Goal: Task Accomplishment & Management: Use online tool/utility

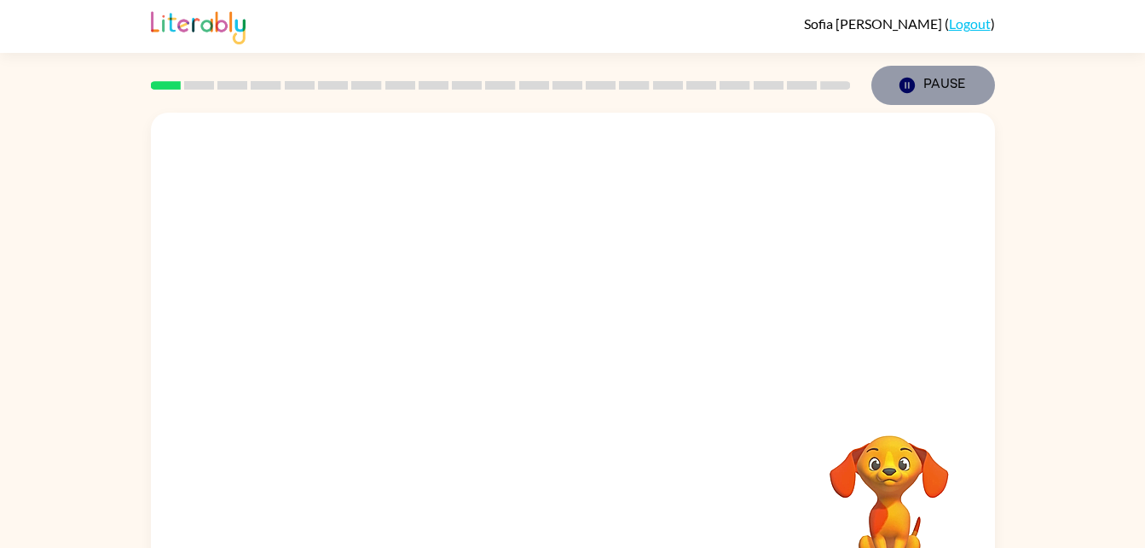
click at [941, 72] on button "Pause Pause" at bounding box center [934, 85] width 124 height 39
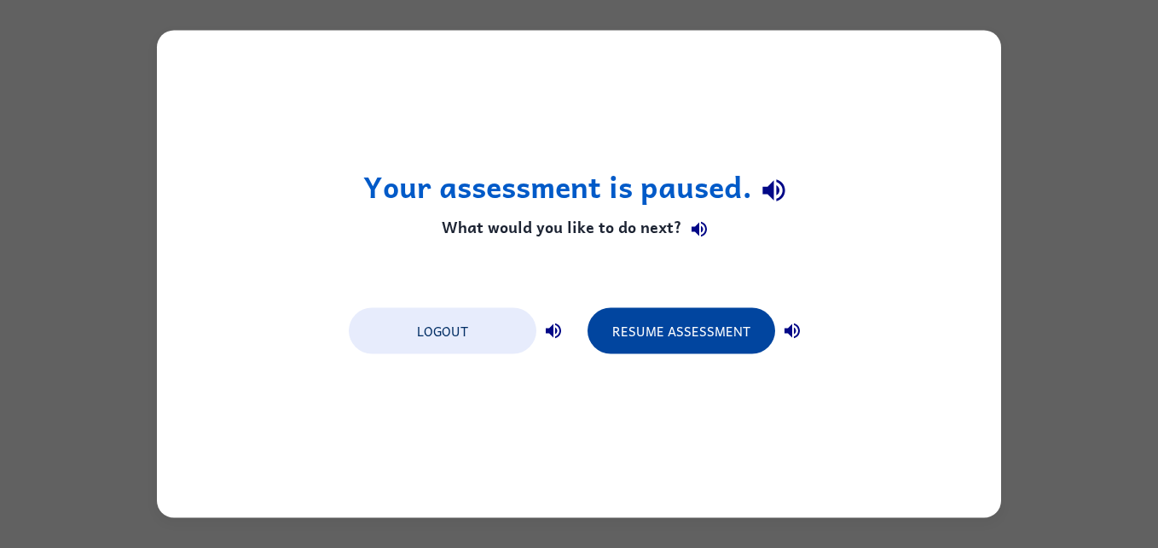
click at [717, 323] on button "Resume Assessment" at bounding box center [682, 331] width 188 height 46
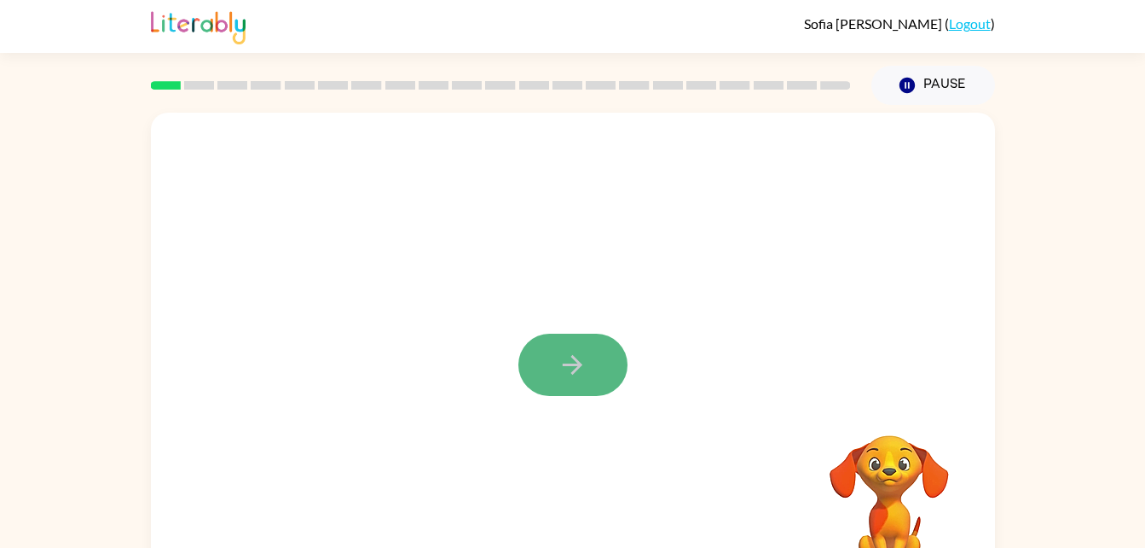
click at [588, 360] on button "button" at bounding box center [573, 364] width 109 height 62
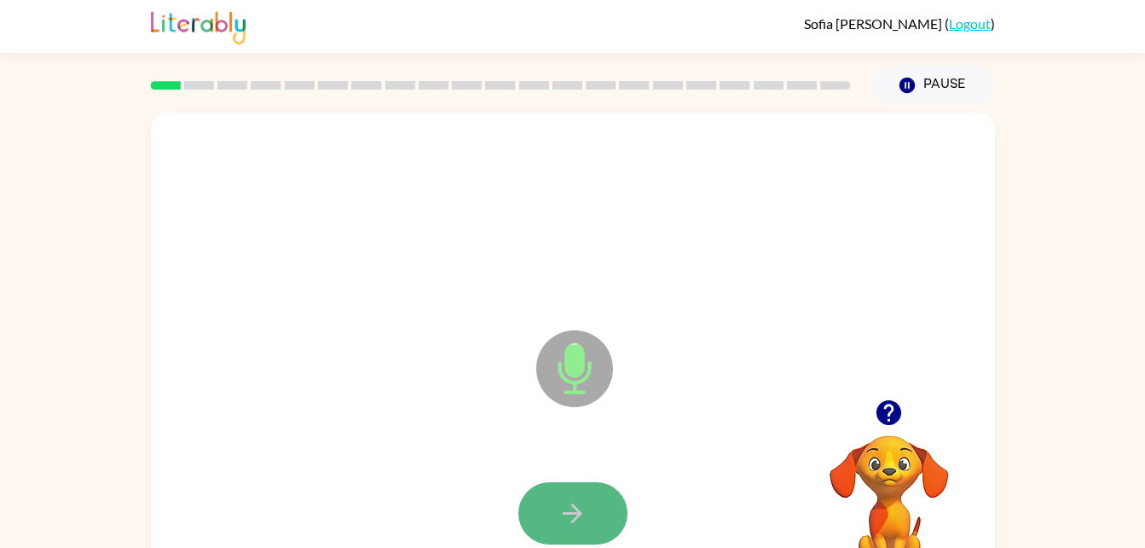
click at [577, 515] on icon "button" at bounding box center [573, 513] width 30 height 30
click at [576, 522] on icon "button" at bounding box center [573, 513] width 30 height 30
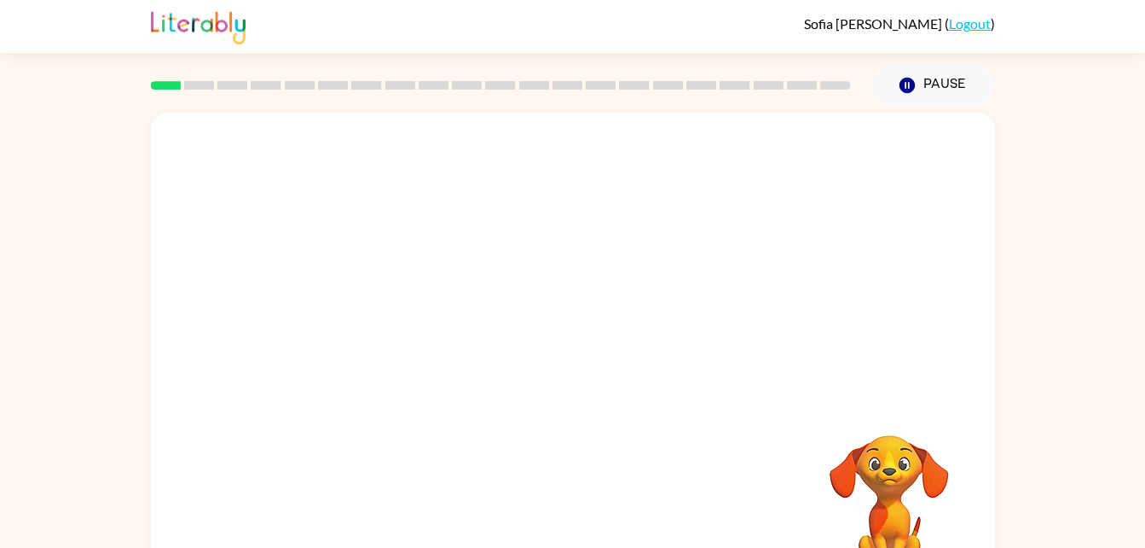
scroll to position [1, 0]
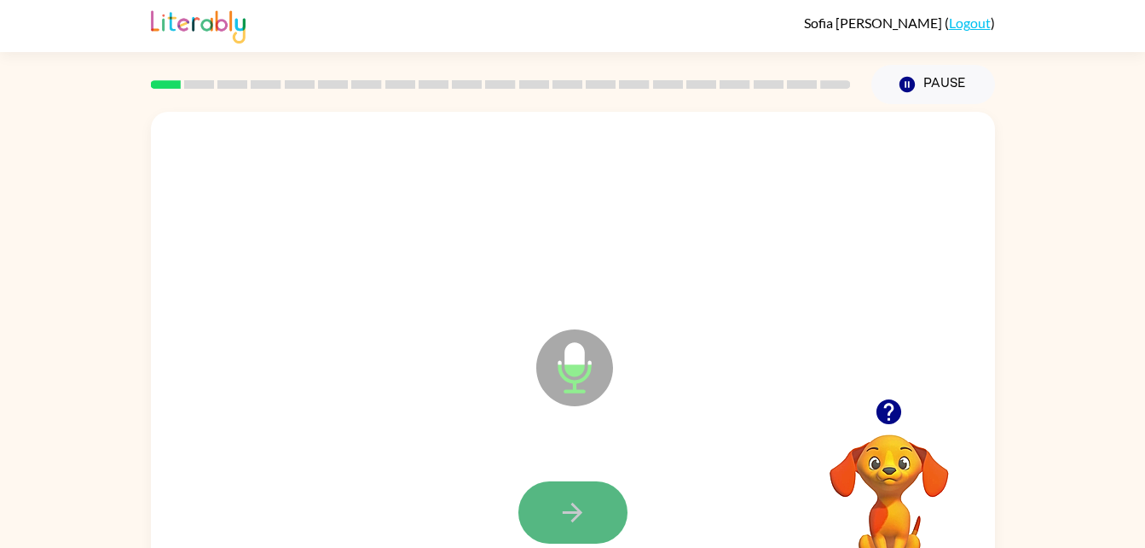
click at [579, 509] on icon "button" at bounding box center [573, 512] width 20 height 20
click at [558, 490] on button "button" at bounding box center [573, 512] width 109 height 62
click at [571, 515] on icon "button" at bounding box center [573, 512] width 30 height 30
click at [588, 513] on button "button" at bounding box center [573, 512] width 109 height 62
click at [598, 509] on button "button" at bounding box center [573, 512] width 109 height 62
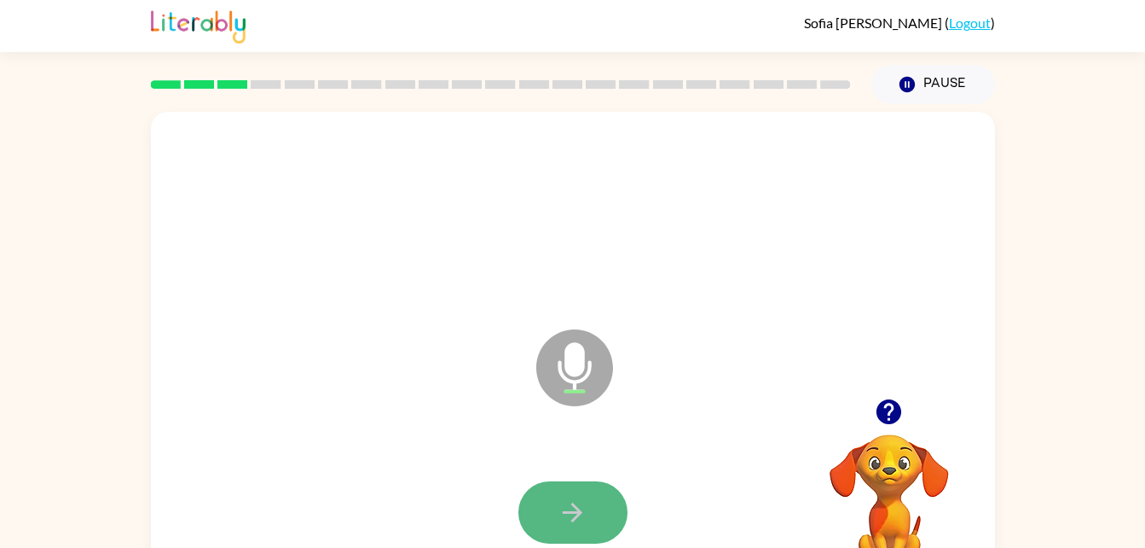
click at [600, 533] on button "button" at bounding box center [573, 512] width 109 height 62
click at [611, 497] on button "button" at bounding box center [573, 512] width 109 height 62
click at [608, 508] on button "button" at bounding box center [573, 512] width 109 height 62
click at [618, 515] on button "button" at bounding box center [573, 512] width 109 height 62
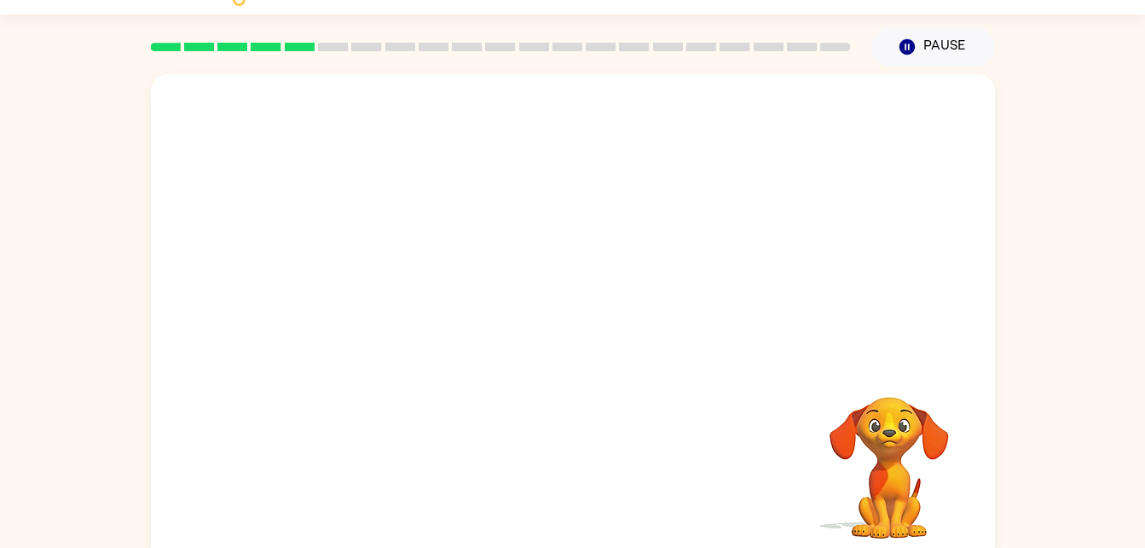
scroll to position [39, 0]
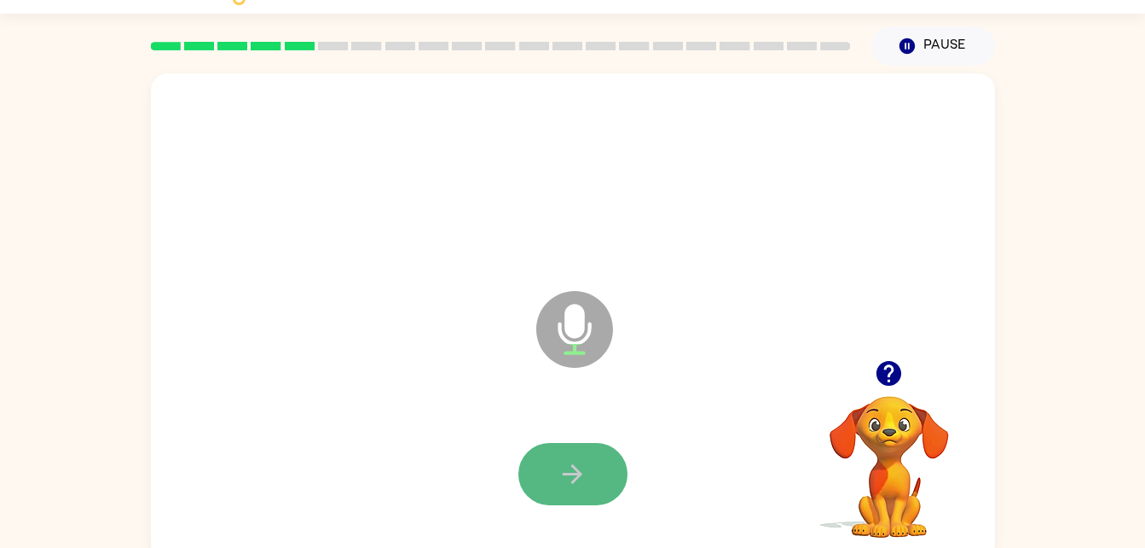
click at [561, 483] on icon "button" at bounding box center [573, 474] width 30 height 30
click at [594, 465] on button "button" at bounding box center [573, 474] width 109 height 62
click at [600, 464] on button "button" at bounding box center [573, 474] width 109 height 62
click at [605, 463] on button "button" at bounding box center [573, 474] width 109 height 62
click at [596, 459] on button "button" at bounding box center [573, 474] width 109 height 62
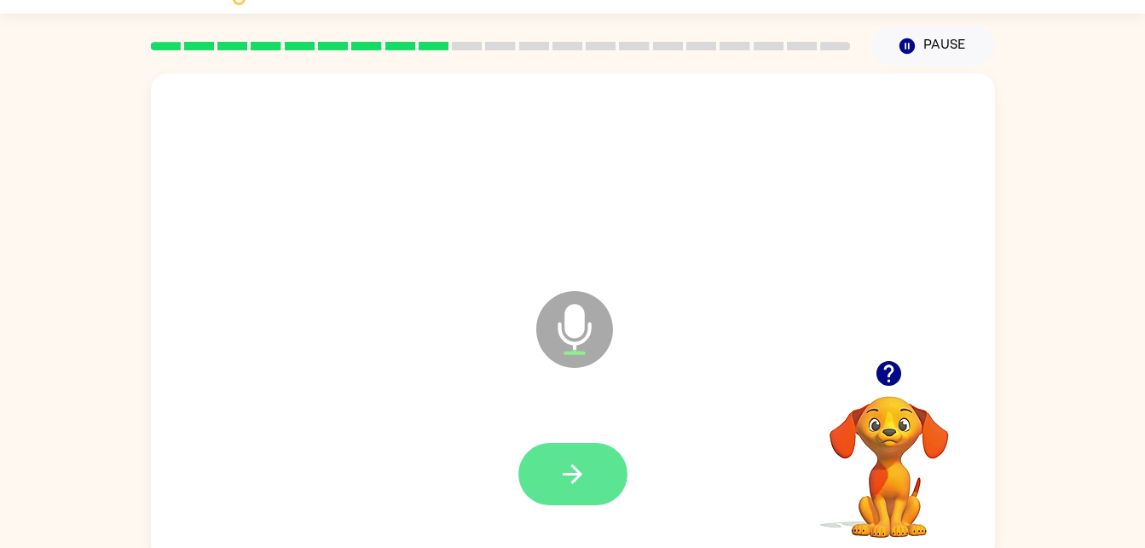
click at [551, 464] on button "button" at bounding box center [573, 474] width 109 height 62
click at [543, 451] on button "button" at bounding box center [573, 474] width 109 height 62
click at [582, 462] on icon "button" at bounding box center [573, 474] width 30 height 30
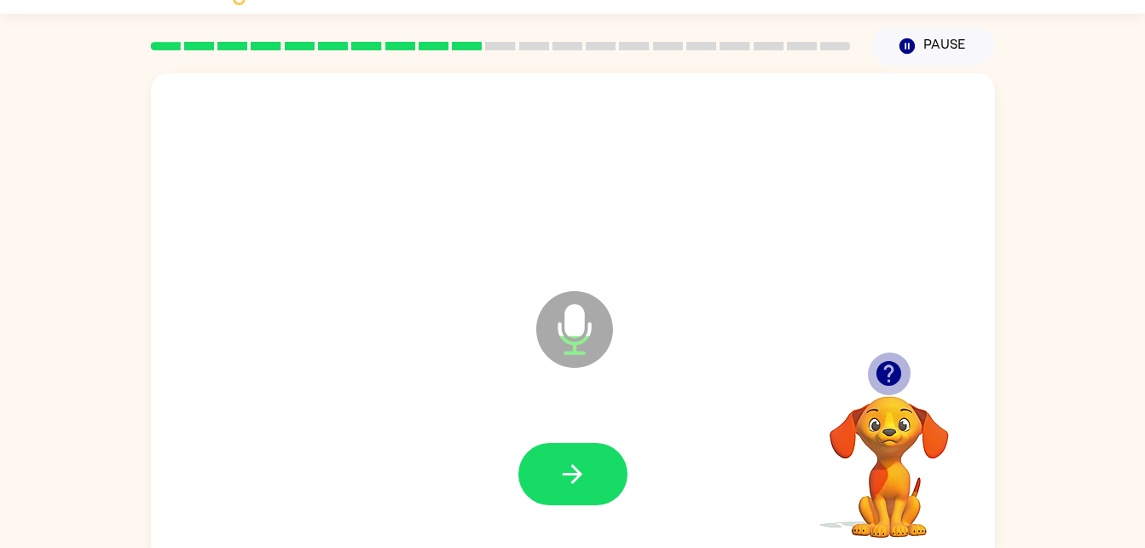
click at [894, 363] on icon "button" at bounding box center [889, 373] width 25 height 25
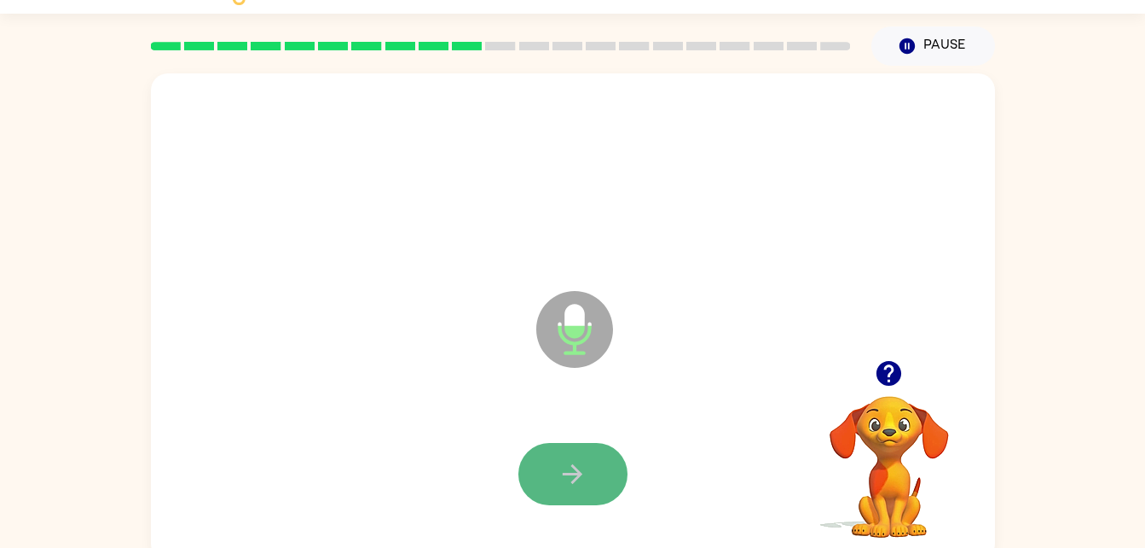
click at [579, 455] on button "button" at bounding box center [573, 474] width 109 height 62
click at [589, 454] on button "button" at bounding box center [573, 474] width 109 height 62
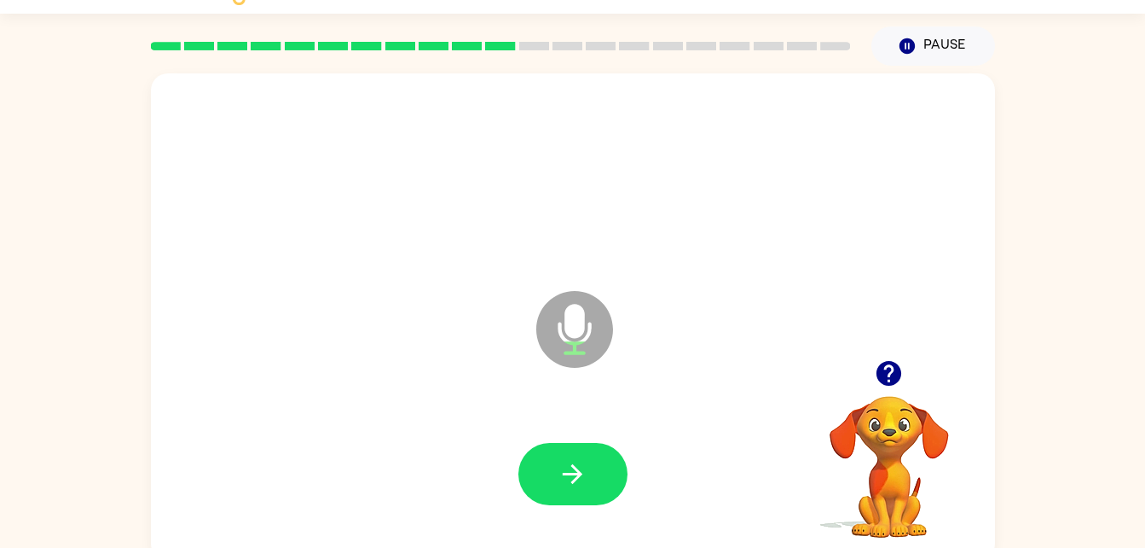
click at [888, 361] on icon "button" at bounding box center [889, 373] width 30 height 30
click at [618, 457] on button "button" at bounding box center [573, 474] width 109 height 62
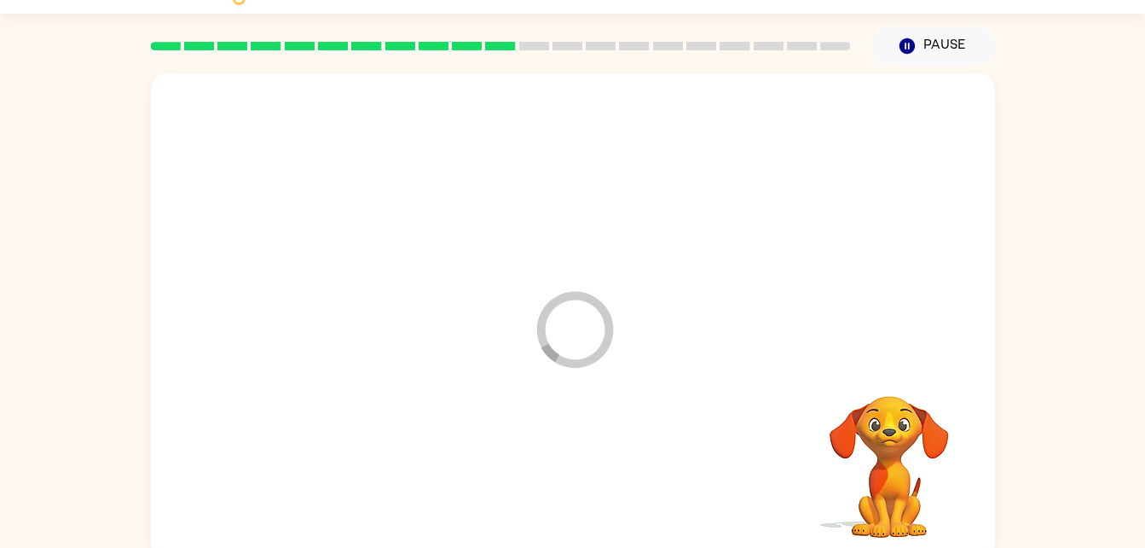
scroll to position [52, 0]
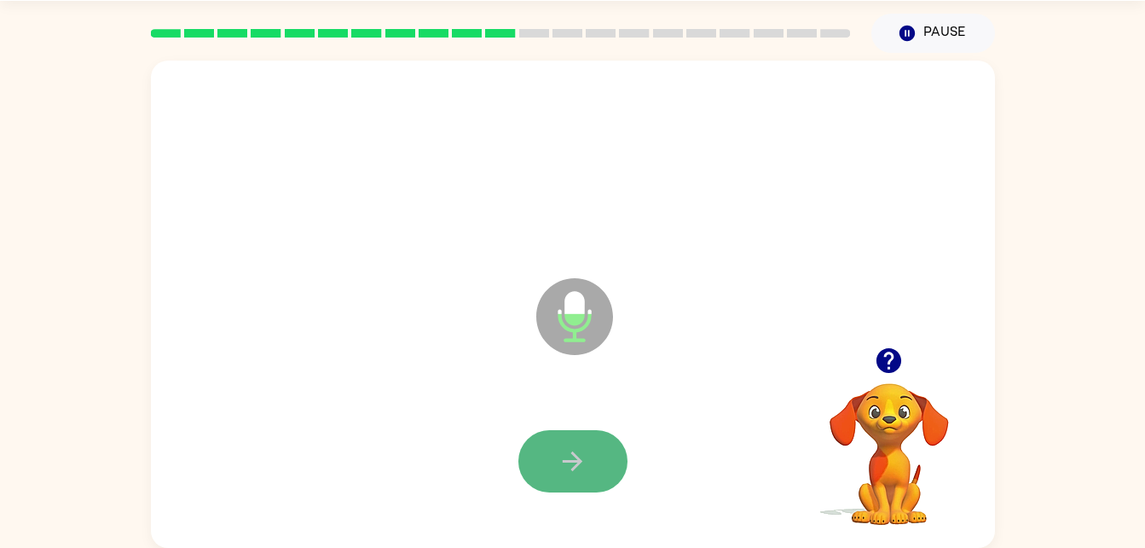
click at [574, 468] on icon "button" at bounding box center [573, 461] width 20 height 20
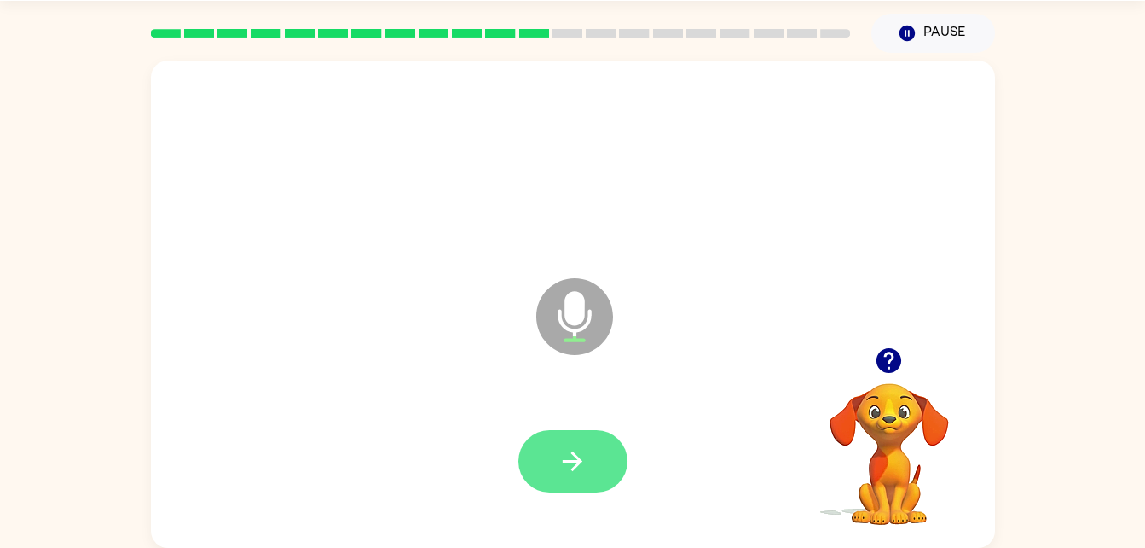
click at [577, 472] on icon "button" at bounding box center [573, 461] width 30 height 30
click at [600, 438] on button "button" at bounding box center [573, 461] width 109 height 62
click at [520, 457] on button "button" at bounding box center [573, 461] width 109 height 62
click at [544, 454] on button "button" at bounding box center [573, 461] width 109 height 62
click at [560, 456] on icon "button" at bounding box center [573, 461] width 30 height 30
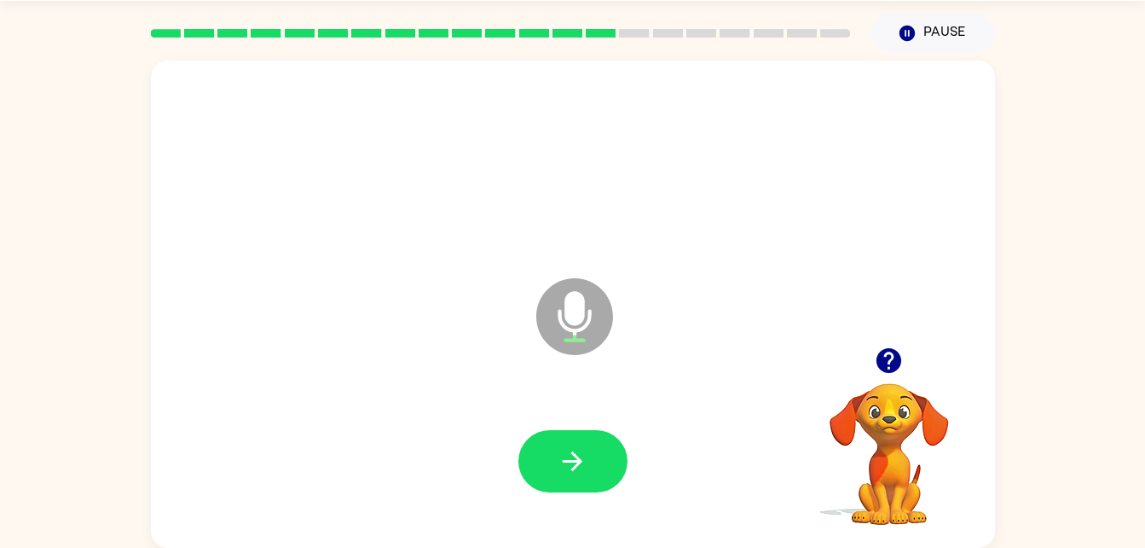
drag, startPoint x: 478, startPoint y: 281, endPoint x: 889, endPoint y: 350, distance: 416.8
click at [889, 350] on div "Microphone The Microphone is here when it is your turn to talk Your browser mus…" at bounding box center [573, 304] width 844 height 487
click at [889, 350] on icon "button" at bounding box center [889, 360] width 25 height 25
click at [871, 354] on button "button" at bounding box center [888, 360] width 43 height 43
click at [592, 453] on button "button" at bounding box center [573, 461] width 109 height 62
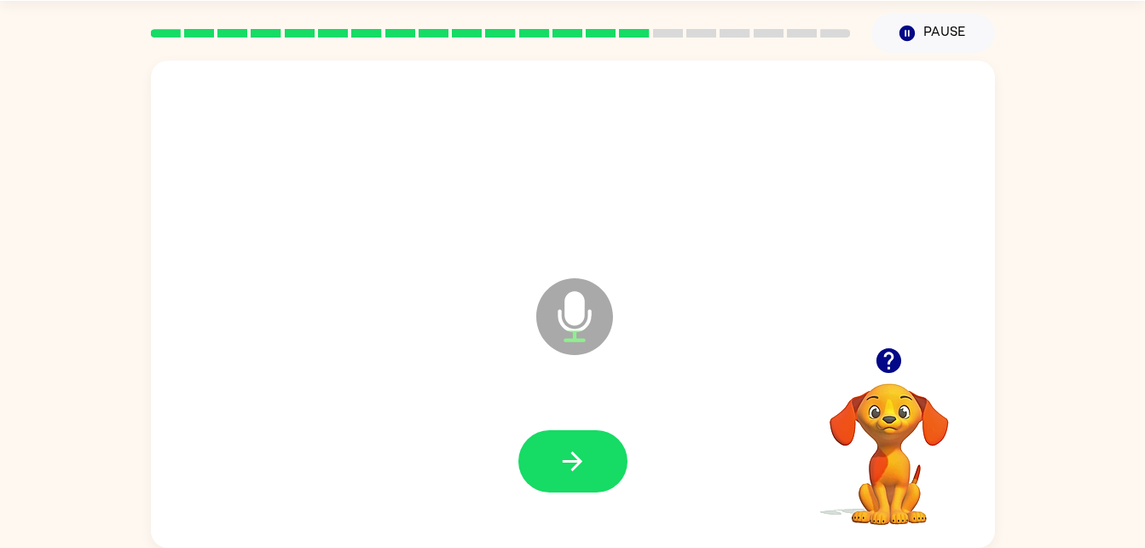
click at [898, 361] on icon "button" at bounding box center [889, 360] width 25 height 25
click at [613, 483] on button "button" at bounding box center [573, 461] width 109 height 62
click at [883, 363] on icon "button" at bounding box center [889, 360] width 25 height 25
click at [621, 461] on button "button" at bounding box center [573, 461] width 109 height 62
click at [600, 459] on button "button" at bounding box center [573, 461] width 109 height 62
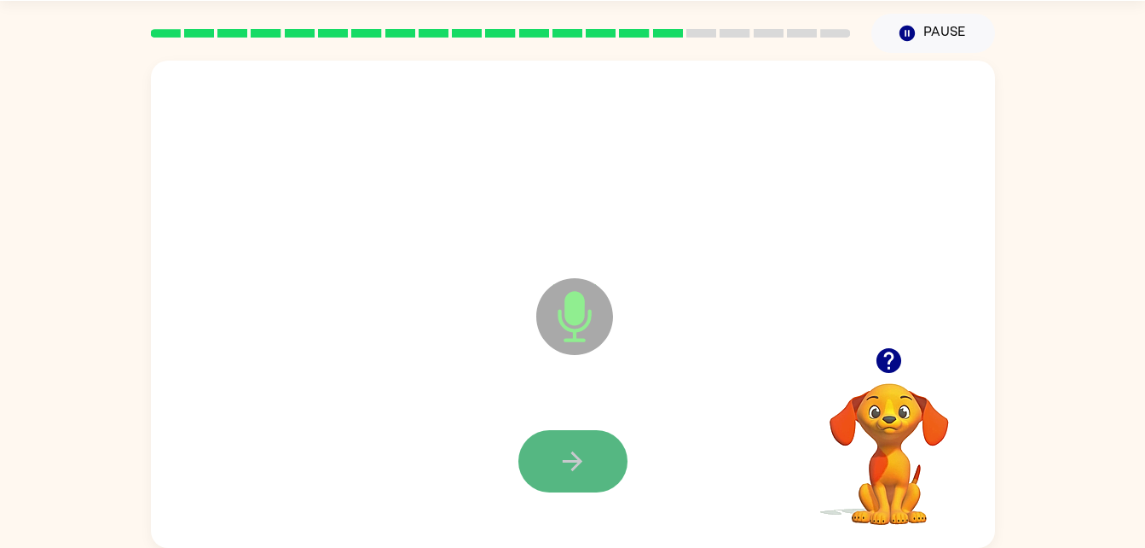
click at [600, 457] on button "button" at bounding box center [573, 461] width 109 height 62
click at [601, 441] on button "button" at bounding box center [573, 461] width 109 height 62
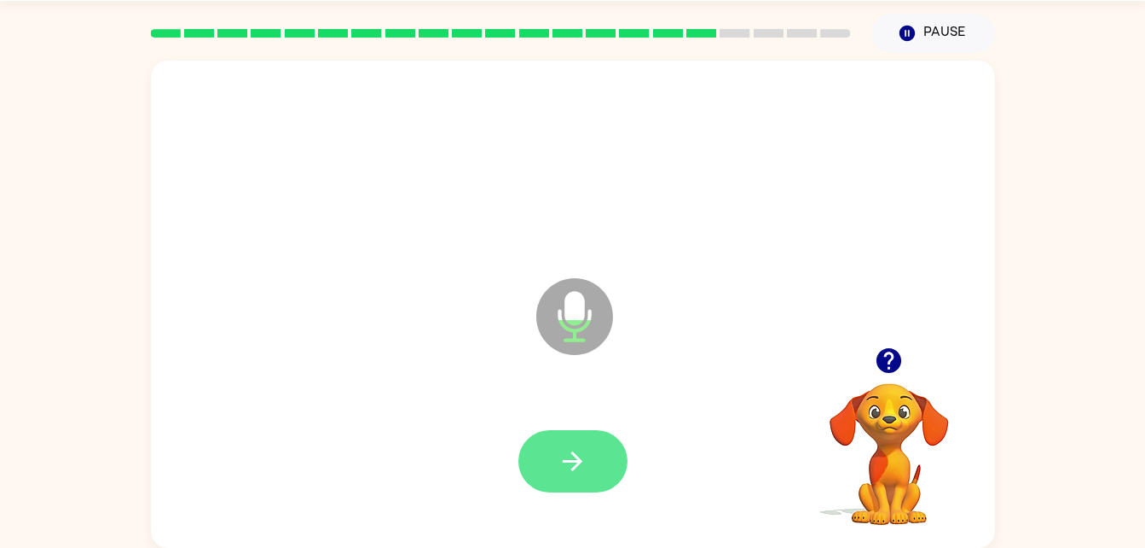
click at [559, 458] on icon "button" at bounding box center [573, 461] width 30 height 30
click at [588, 443] on button "button" at bounding box center [573, 461] width 109 height 62
click at [578, 478] on button "button" at bounding box center [573, 461] width 109 height 62
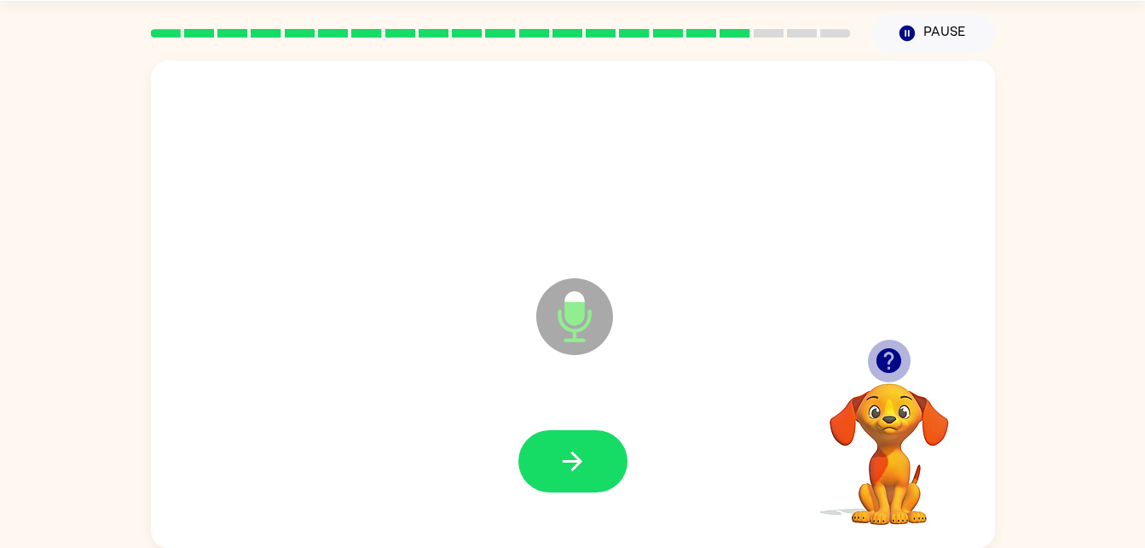
click at [881, 365] on icon "button" at bounding box center [889, 360] width 25 height 25
click at [892, 361] on icon "button" at bounding box center [889, 360] width 25 height 25
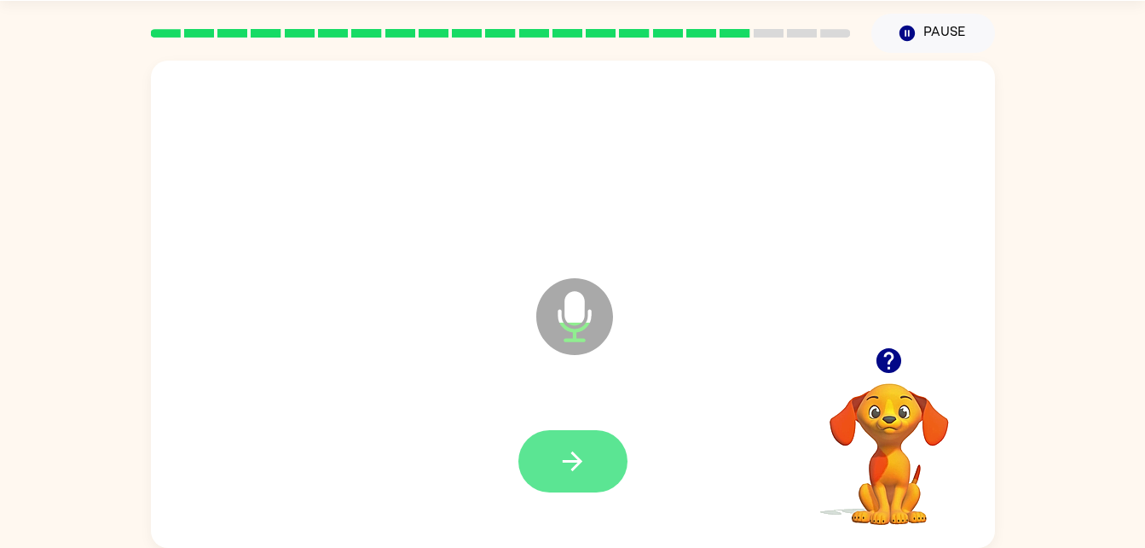
click at [591, 456] on button "button" at bounding box center [573, 461] width 109 height 62
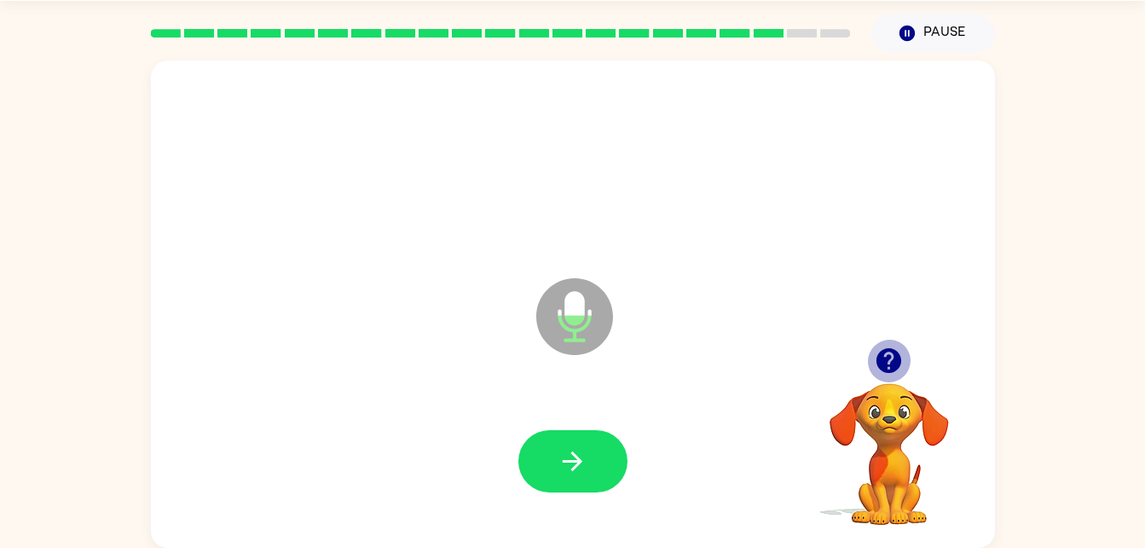
click at [878, 353] on icon "button" at bounding box center [889, 360] width 30 height 30
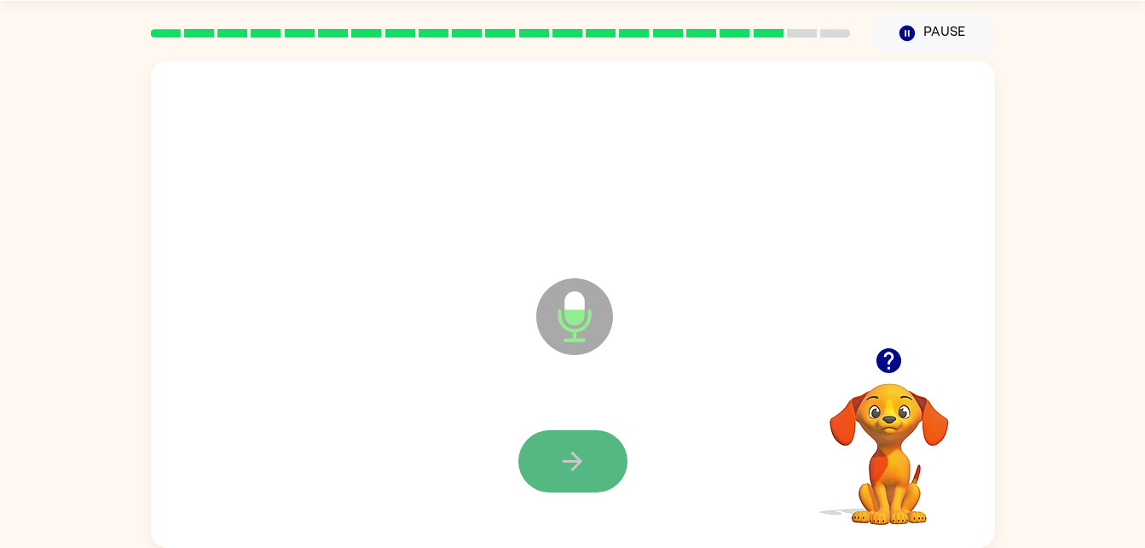
click at [609, 449] on button "button" at bounding box center [573, 461] width 109 height 62
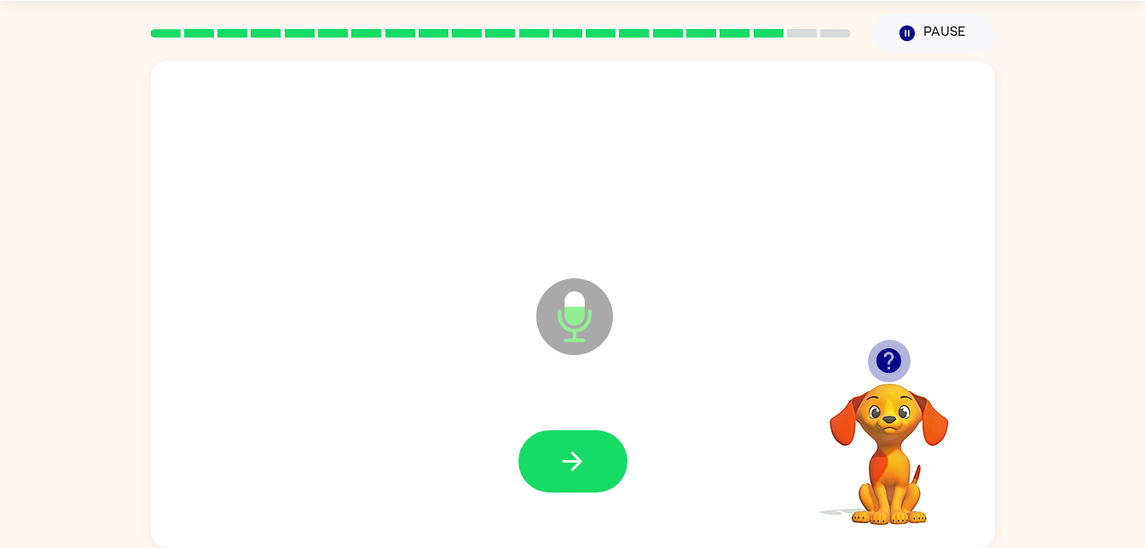
drag, startPoint x: 886, startPoint y: 364, endPoint x: 886, endPoint y: 336, distance: 28.1
click at [886, 336] on div "Microphone The Microphone is here when it is your turn to talk Your browser mus…" at bounding box center [573, 304] width 844 height 487
click at [891, 353] on icon "button" at bounding box center [889, 360] width 30 height 30
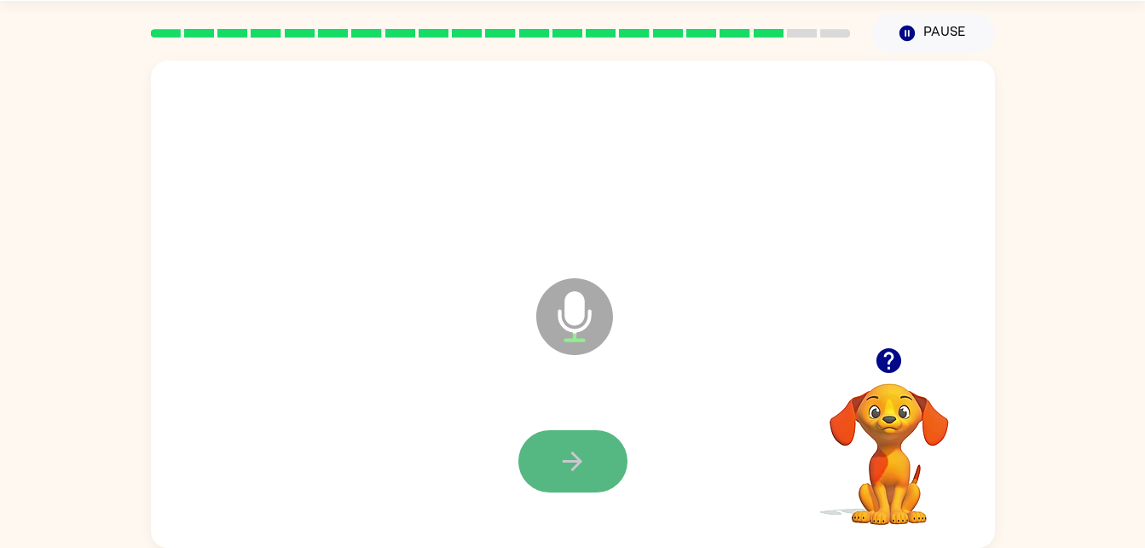
click at [585, 467] on icon "button" at bounding box center [573, 461] width 30 height 30
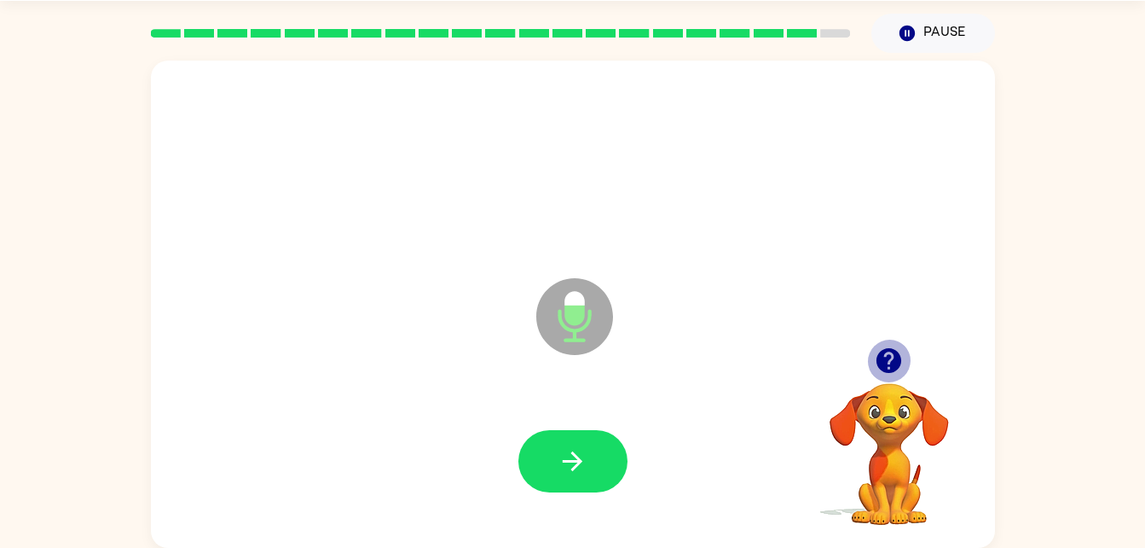
click at [895, 353] on icon "button" at bounding box center [889, 360] width 25 height 25
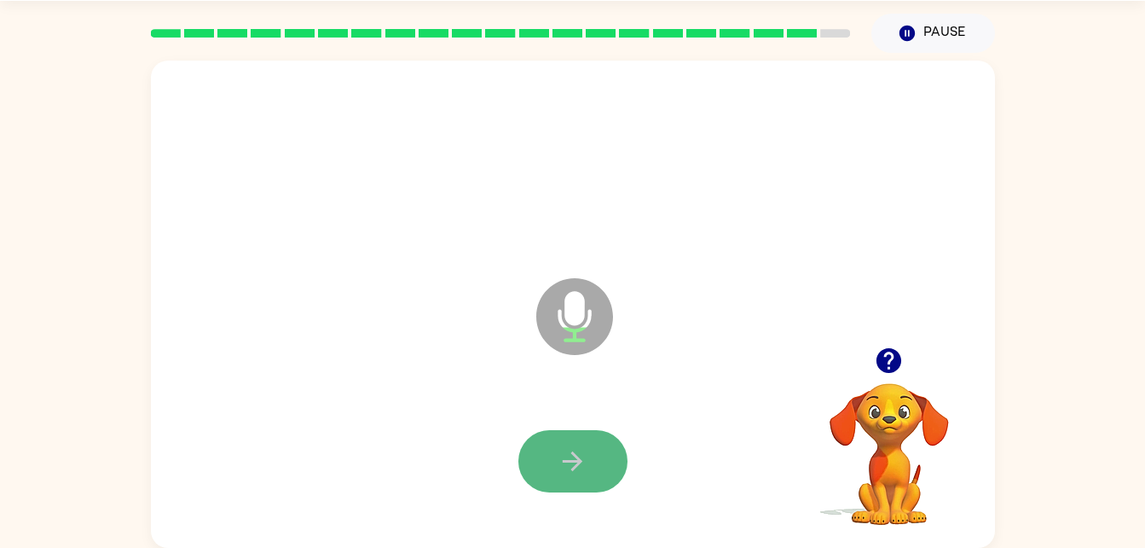
click at [613, 459] on button "button" at bounding box center [573, 461] width 109 height 62
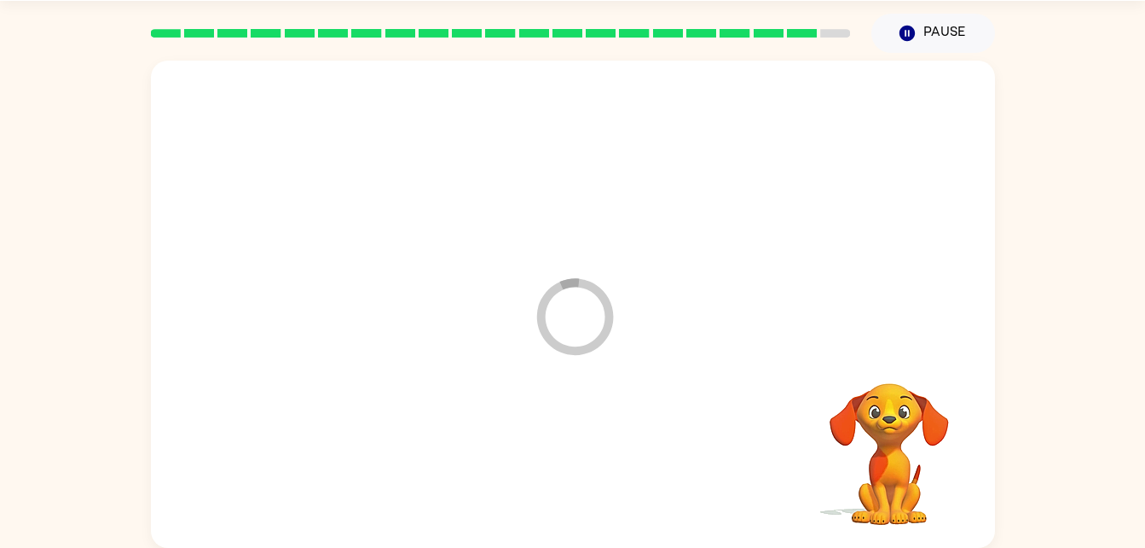
click at [613, 459] on div at bounding box center [573, 461] width 810 height 140
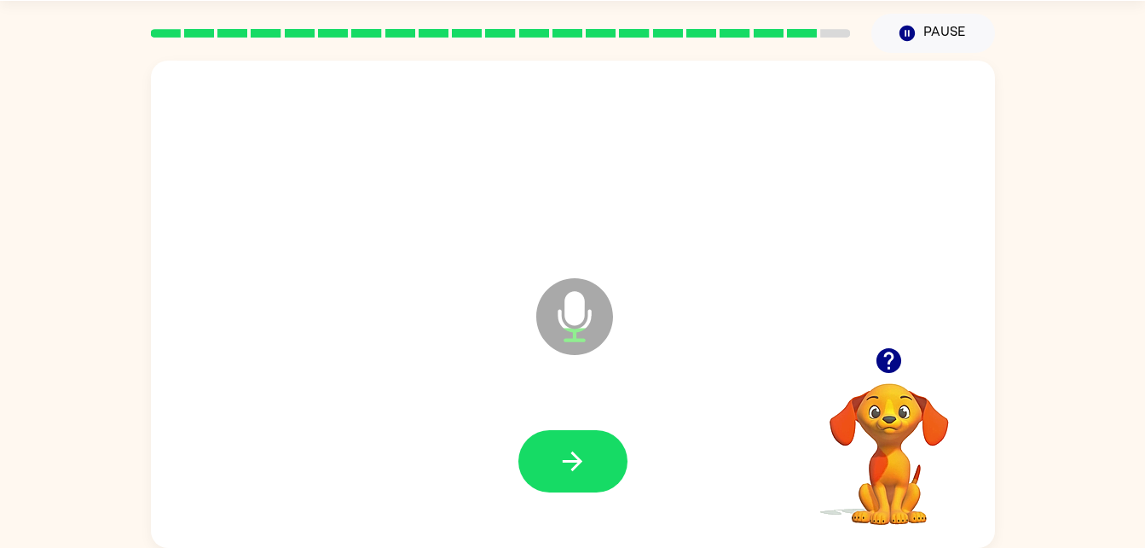
drag, startPoint x: 756, startPoint y: 276, endPoint x: 547, endPoint y: 427, distance: 258.5
click at [547, 427] on div "Microphone The Microphone is here when it is your turn to talk" at bounding box center [573, 304] width 844 height 487
click at [588, 460] on button "button" at bounding box center [573, 461] width 109 height 62
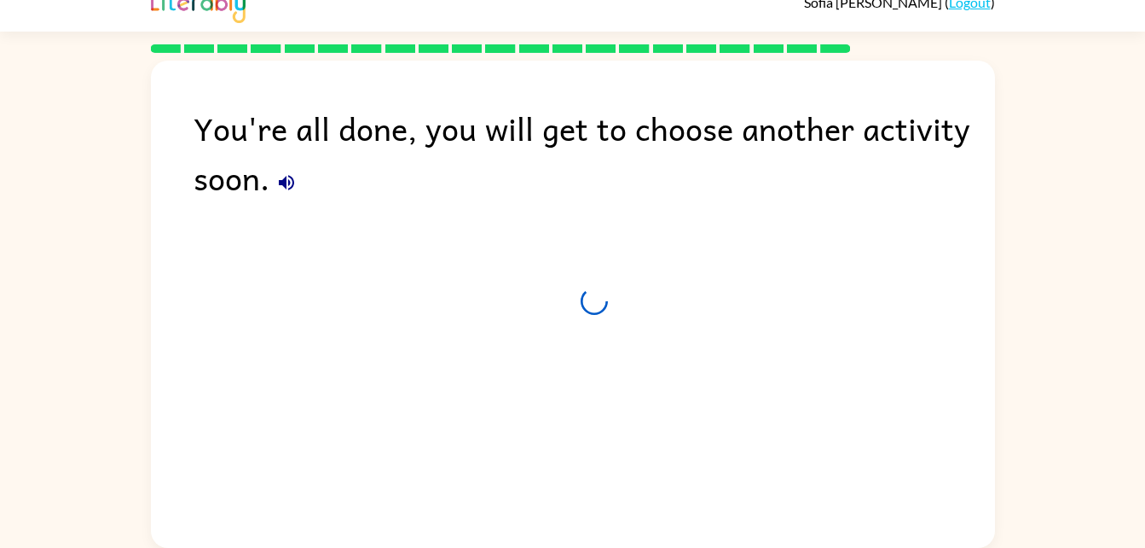
scroll to position [21, 0]
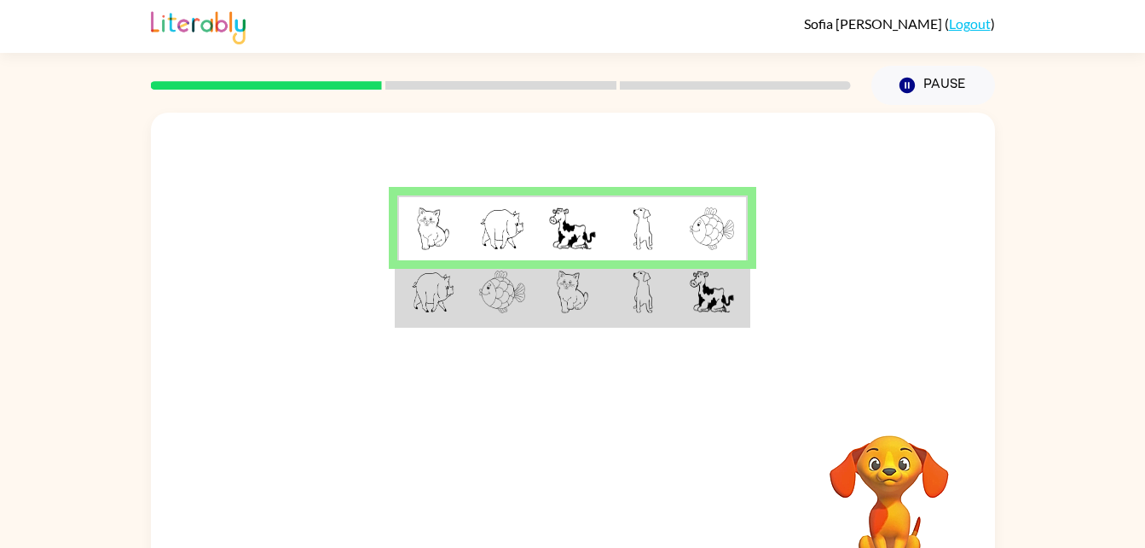
click at [627, 307] on td at bounding box center [643, 293] width 70 height 66
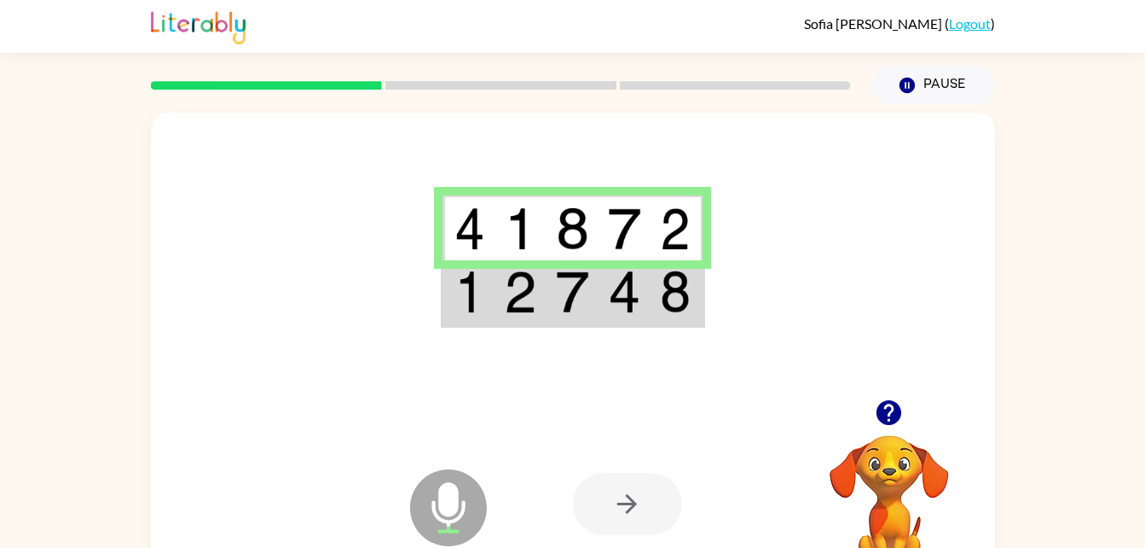
click at [468, 291] on img at bounding box center [470, 291] width 31 height 43
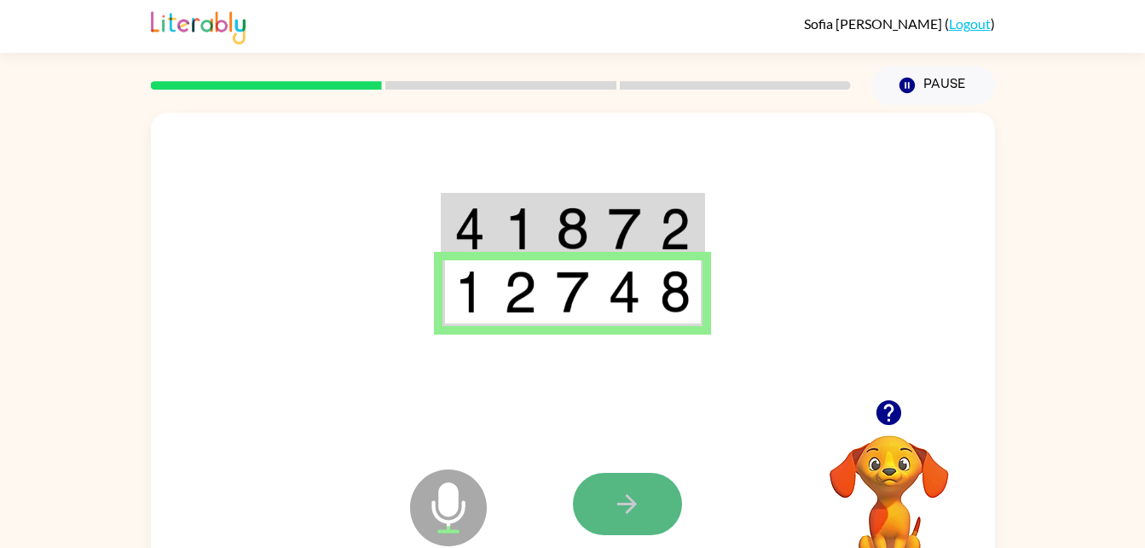
click at [660, 511] on button "button" at bounding box center [627, 503] width 109 height 62
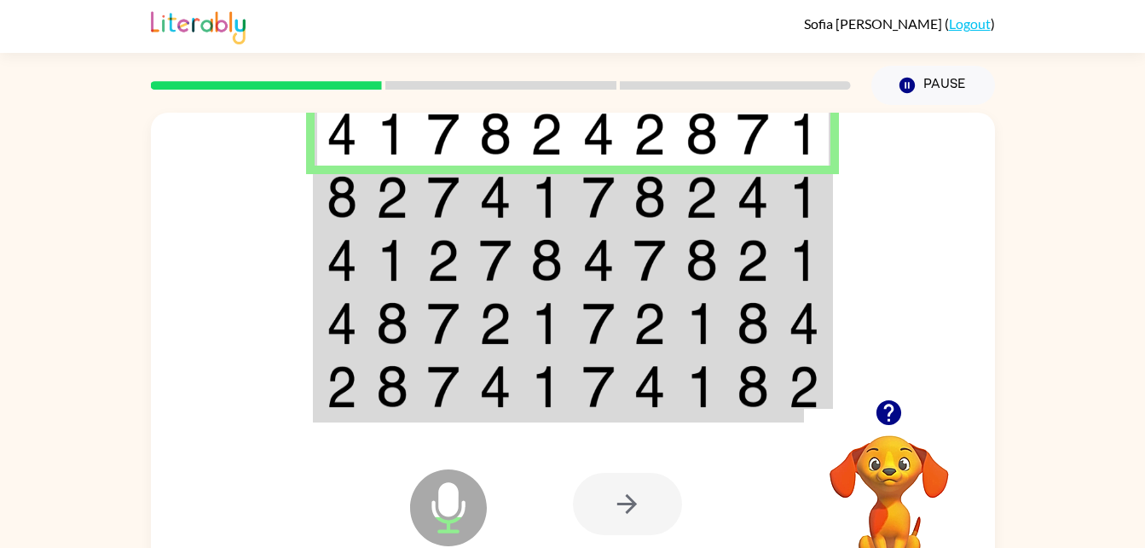
click at [512, 200] on td at bounding box center [496, 196] width 52 height 63
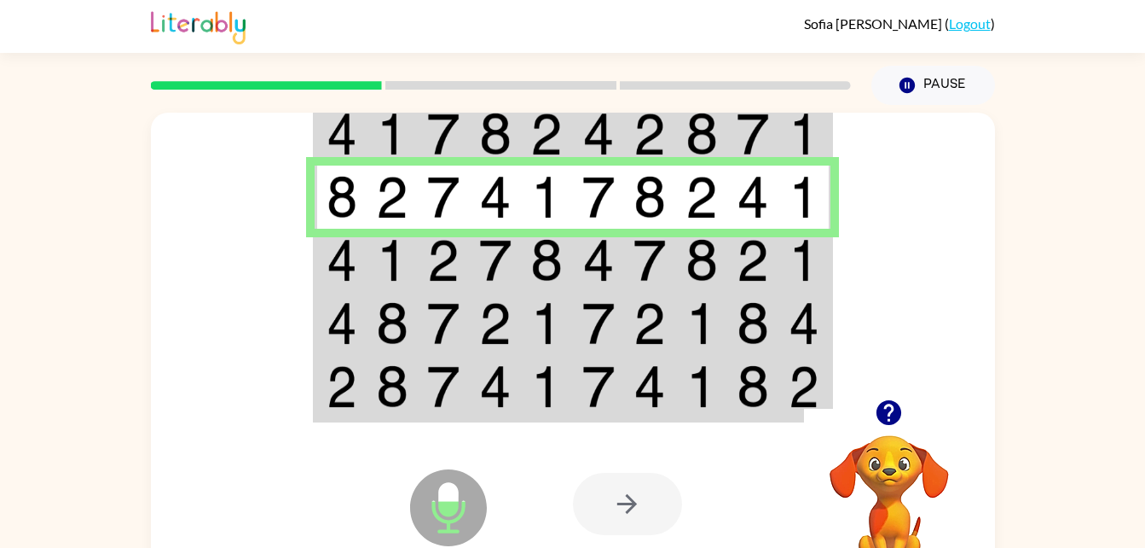
click at [634, 261] on img at bounding box center [650, 260] width 32 height 43
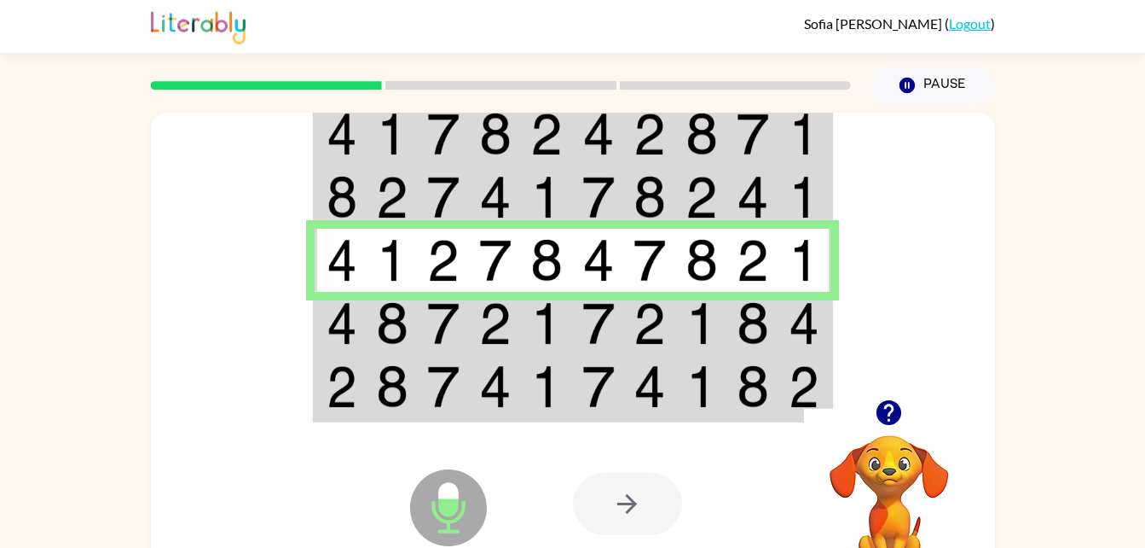
click at [548, 264] on img at bounding box center [546, 260] width 32 height 43
click at [651, 324] on img at bounding box center [650, 323] width 32 height 43
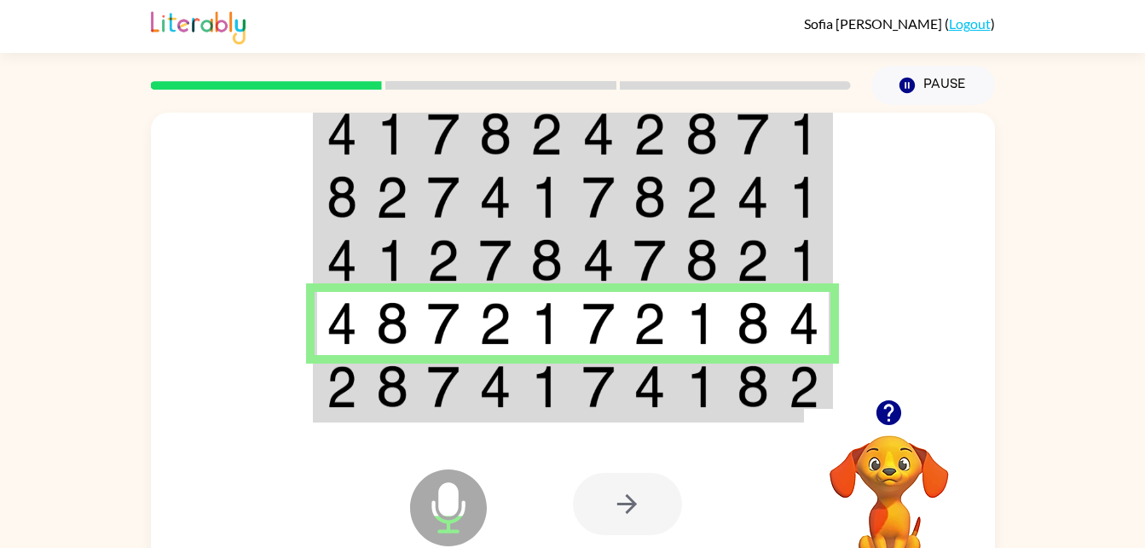
click at [562, 406] on img at bounding box center [546, 386] width 32 height 43
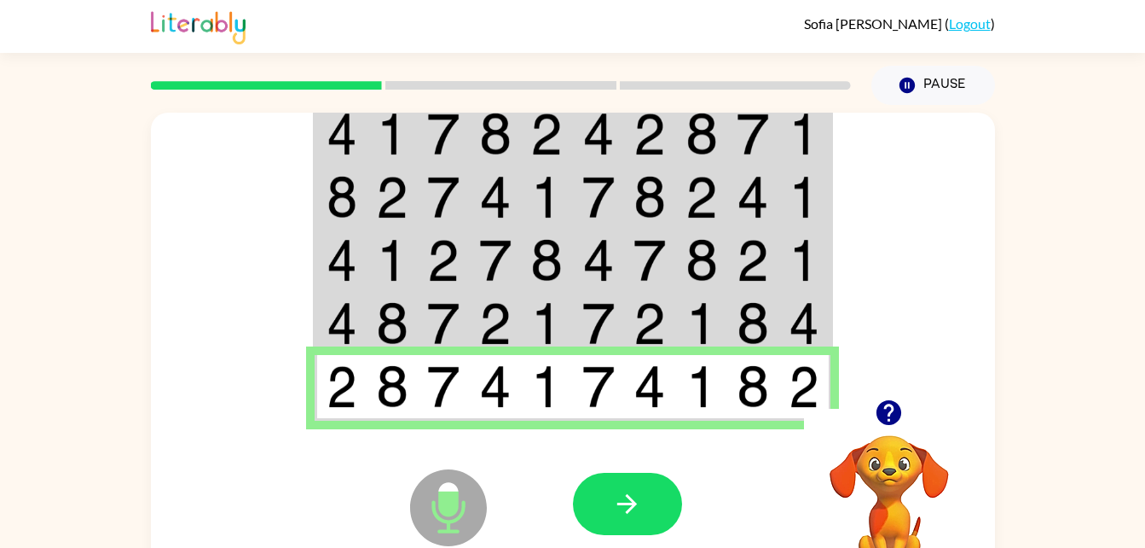
click at [501, 398] on img at bounding box center [495, 386] width 32 height 43
click at [652, 478] on button "button" at bounding box center [627, 503] width 109 height 62
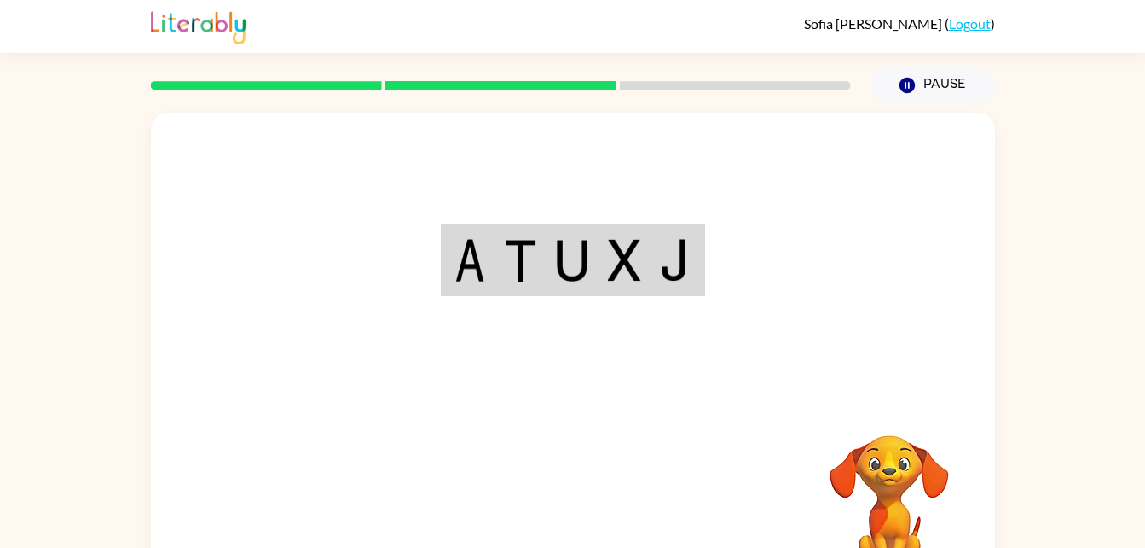
click at [727, 510] on div "Your browser must support playing .mp4 files to use Literably. Please try using…" at bounding box center [573, 356] width 844 height 487
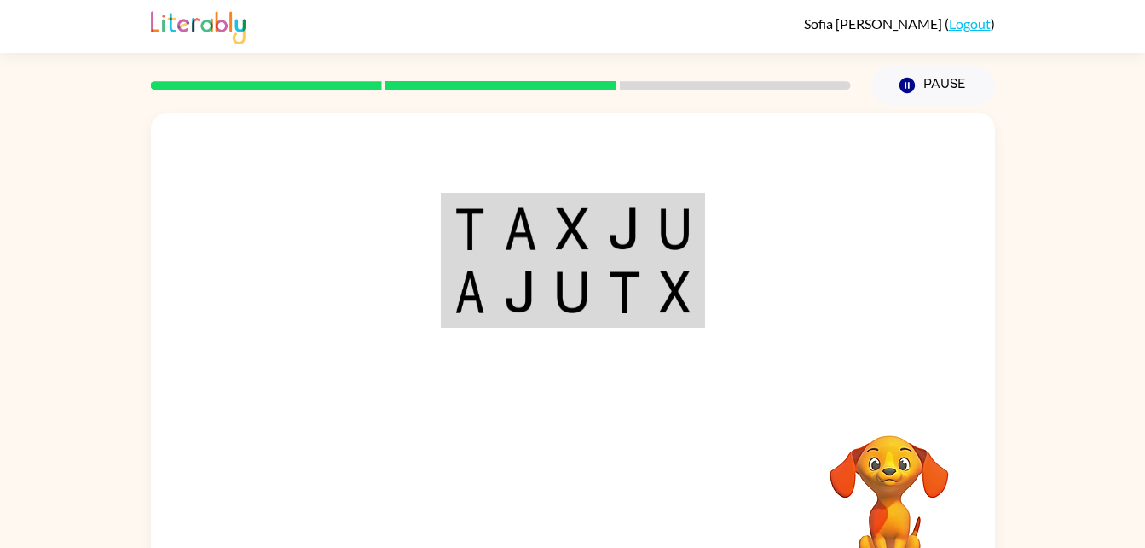
click at [712, 357] on div at bounding box center [573, 256] width 844 height 287
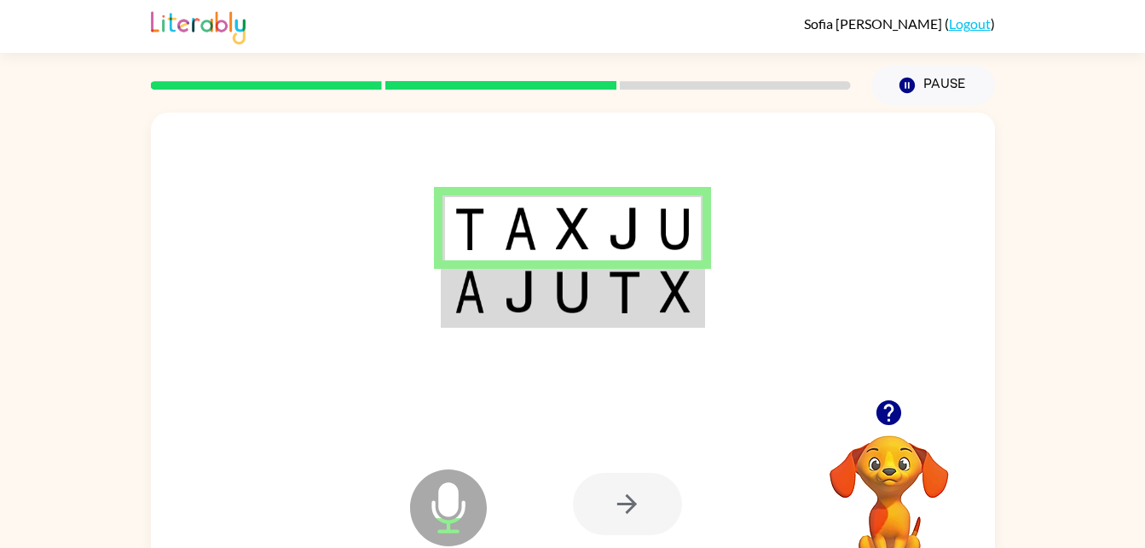
click at [518, 306] on img at bounding box center [520, 291] width 32 height 43
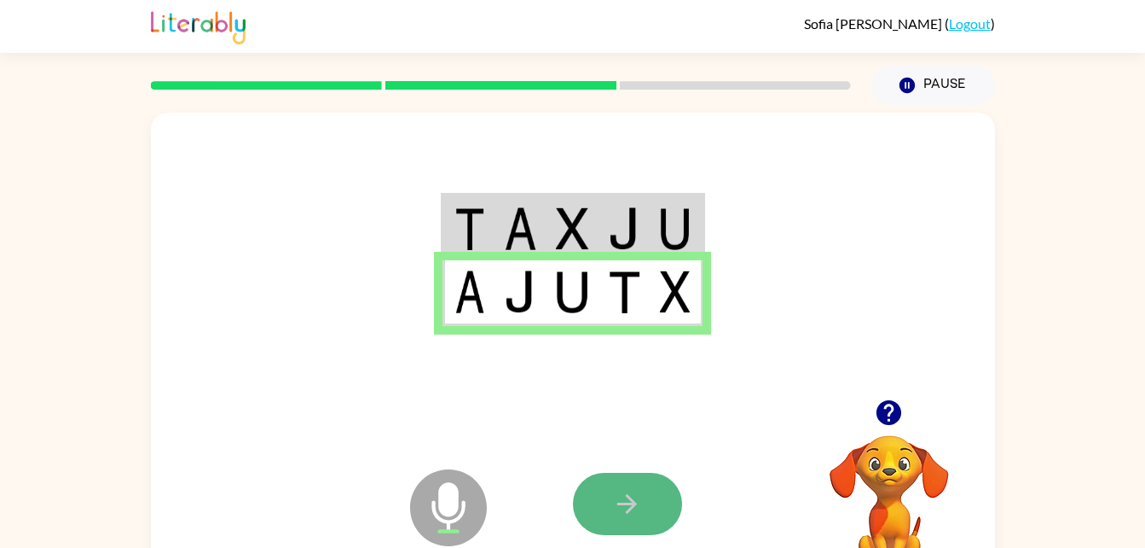
click at [603, 507] on button "button" at bounding box center [627, 503] width 109 height 62
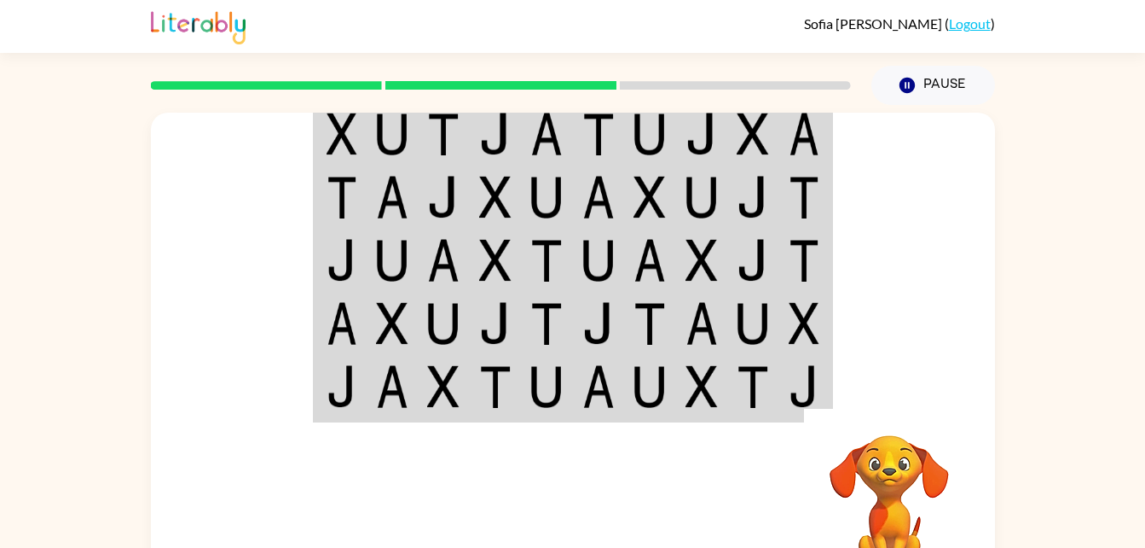
click at [430, 144] on img at bounding box center [443, 134] width 32 height 43
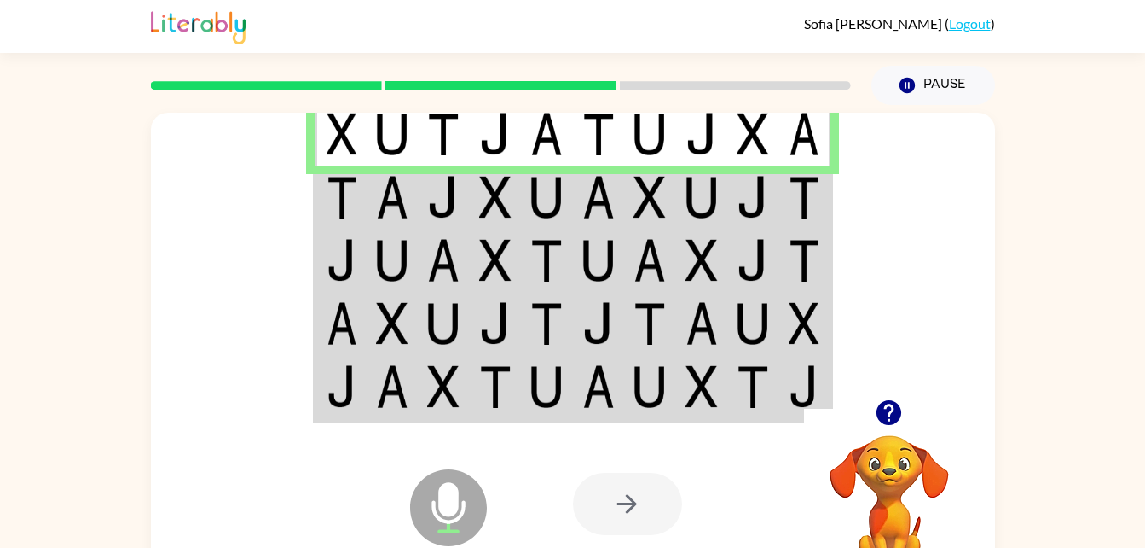
click at [715, 184] on img at bounding box center [702, 197] width 32 height 43
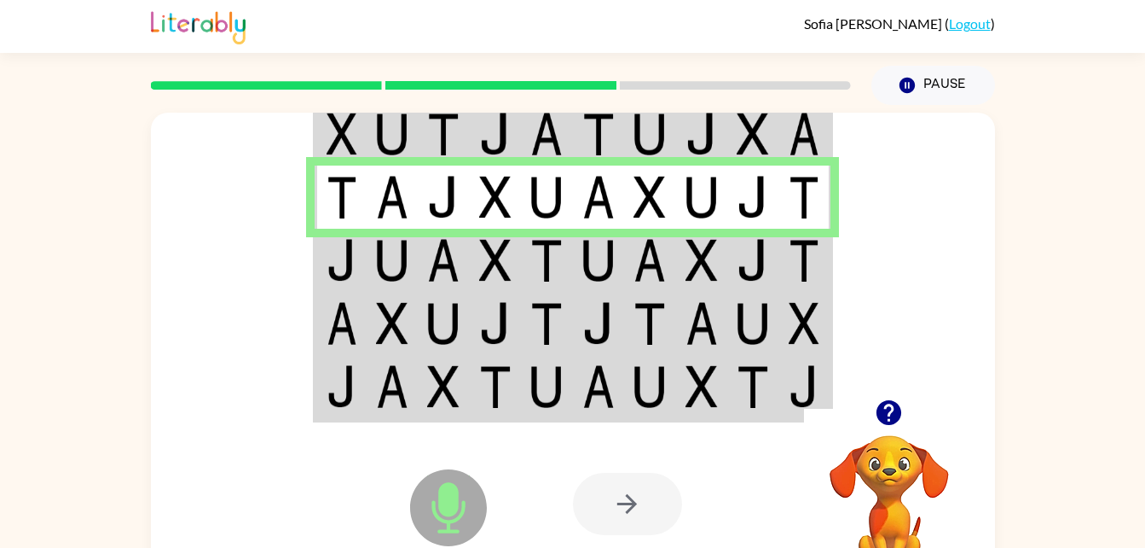
click at [345, 217] on img at bounding box center [342, 197] width 31 height 43
click at [692, 264] on img at bounding box center [702, 260] width 32 height 43
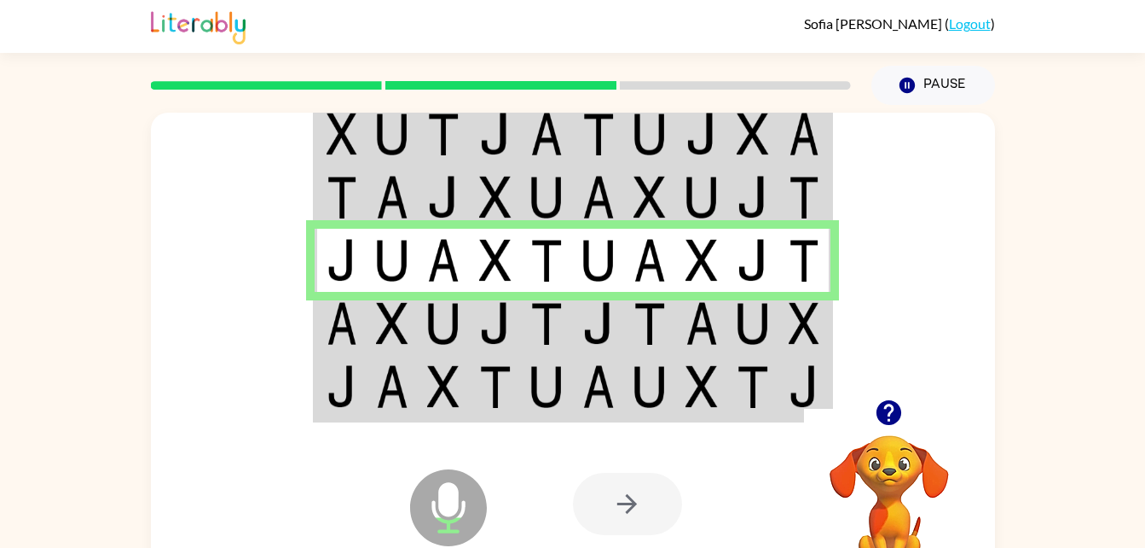
click at [449, 303] on img at bounding box center [443, 323] width 32 height 43
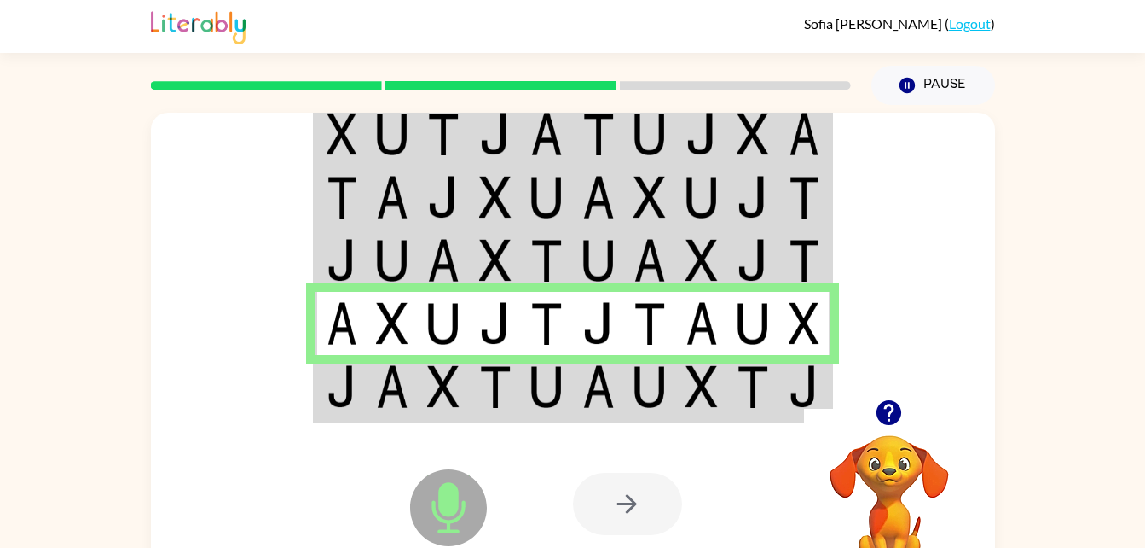
click at [704, 369] on img at bounding box center [702, 386] width 32 height 43
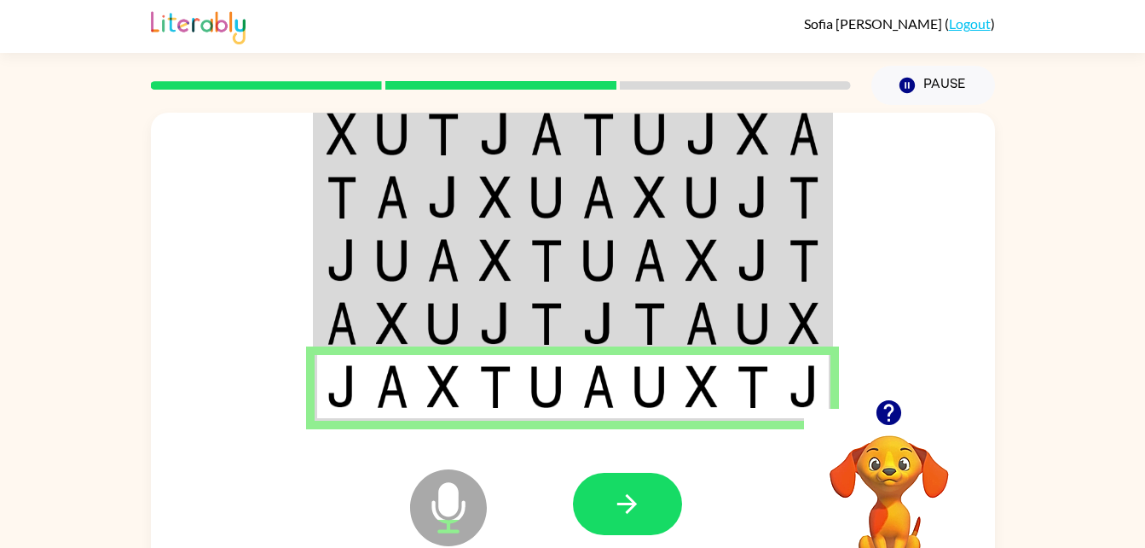
scroll to position [1, 0]
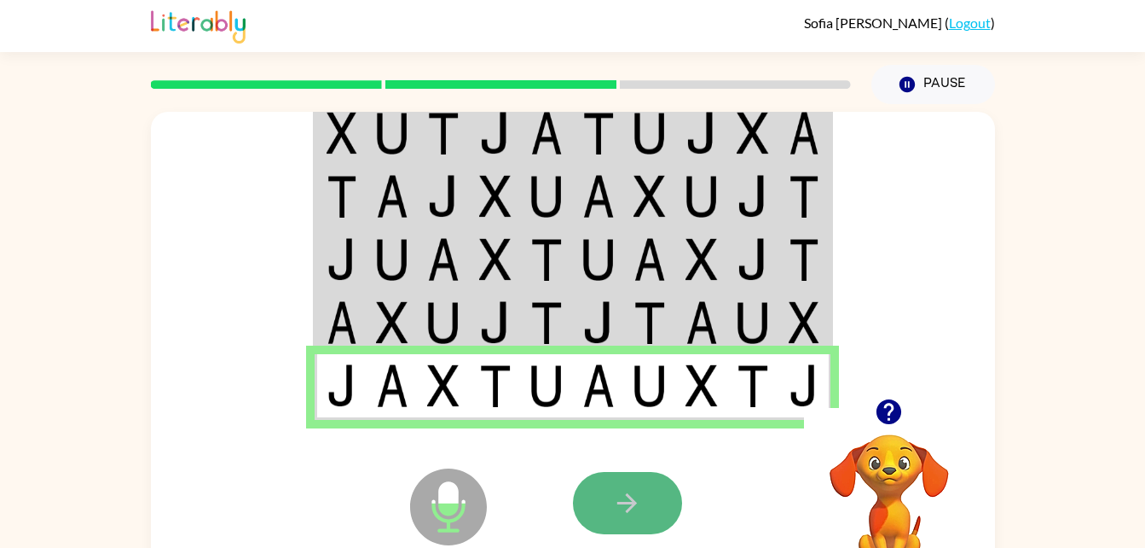
click at [668, 500] on button "button" at bounding box center [627, 503] width 109 height 62
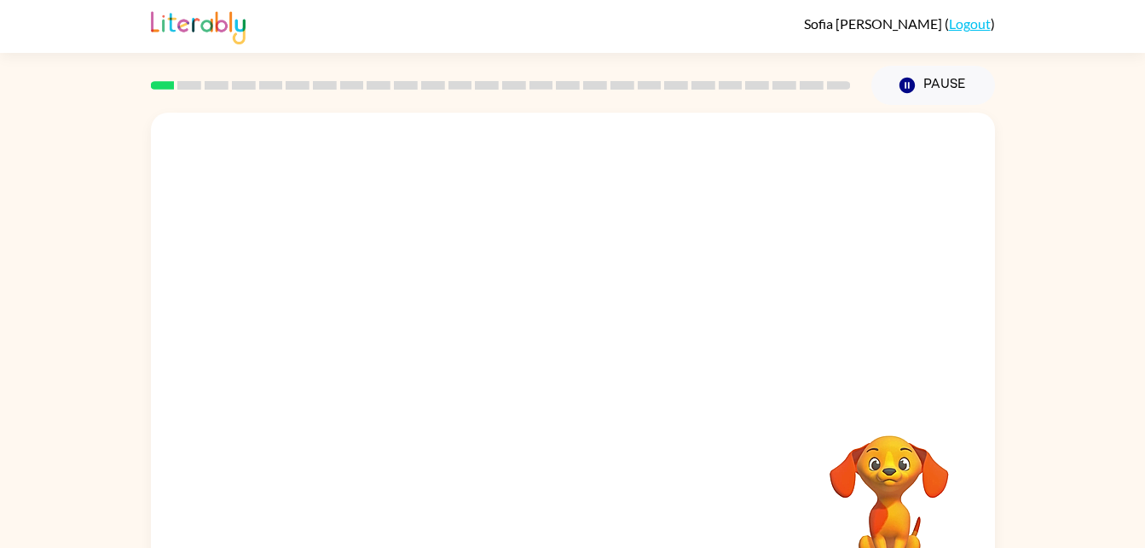
click at [735, 461] on div "Your browser must support playing .mp4 files to use Literably. Please try using…" at bounding box center [573, 356] width 844 height 487
click at [600, 350] on button "button" at bounding box center [573, 364] width 109 height 62
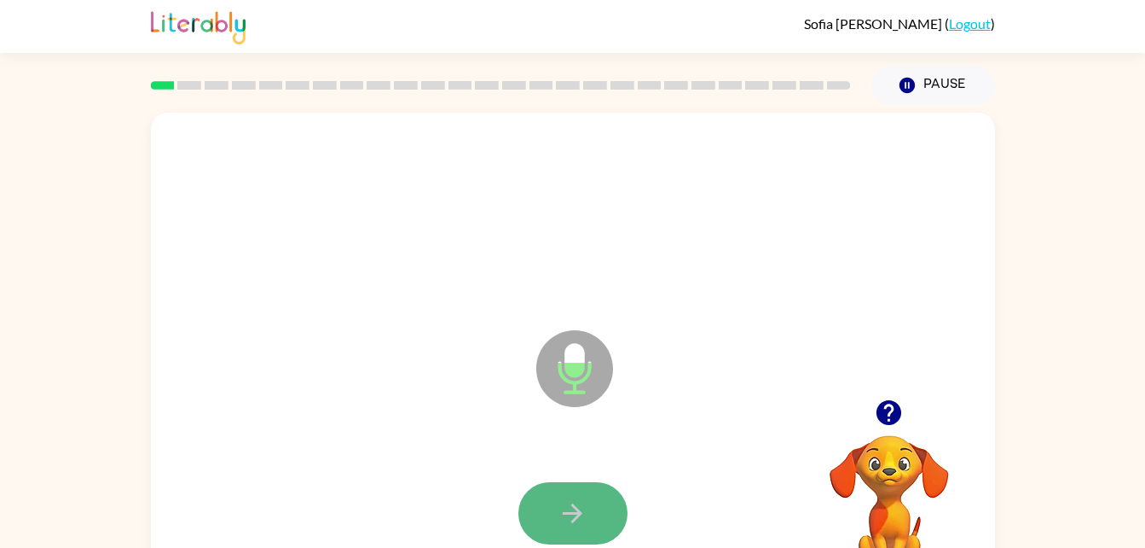
click at [611, 498] on button "button" at bounding box center [573, 513] width 109 height 62
click at [584, 500] on icon "button" at bounding box center [573, 513] width 30 height 30
click at [610, 505] on button "button" at bounding box center [573, 513] width 109 height 62
click at [604, 491] on button "button" at bounding box center [573, 513] width 109 height 62
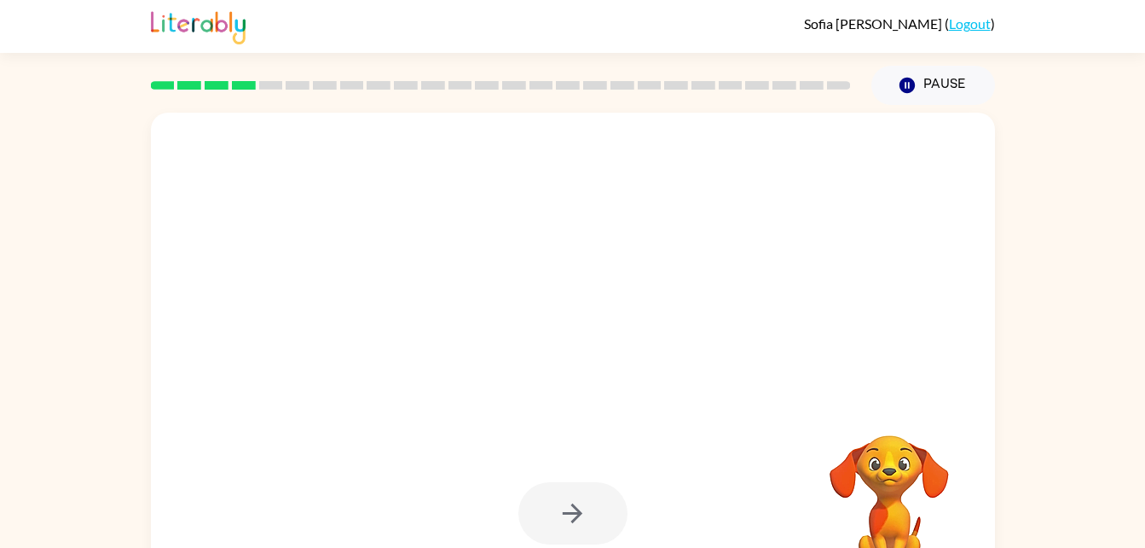
click at [649, 477] on div at bounding box center [573, 513] width 810 height 140
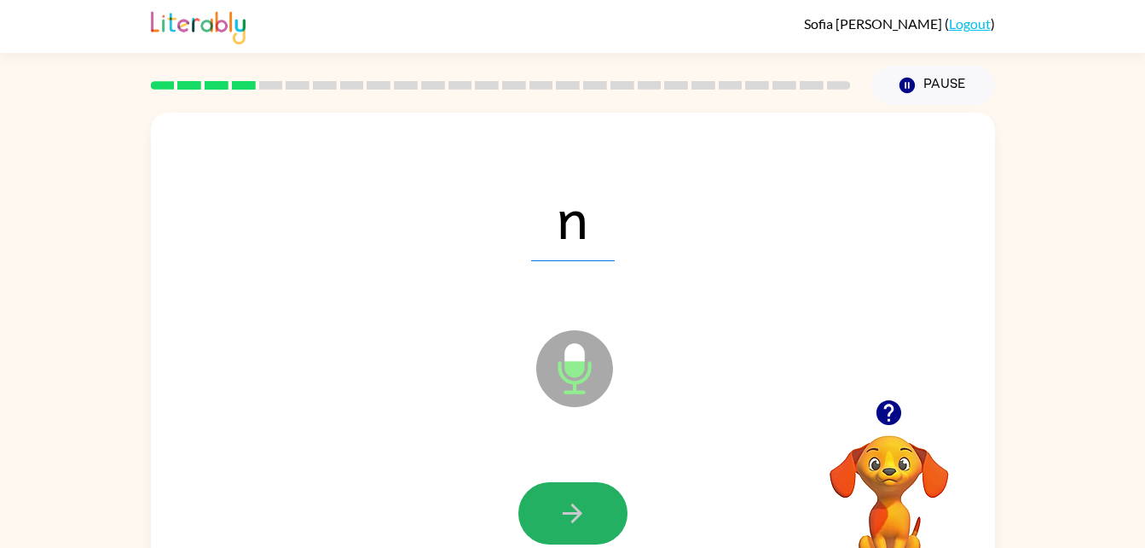
click at [579, 506] on icon "button" at bounding box center [573, 513] width 30 height 30
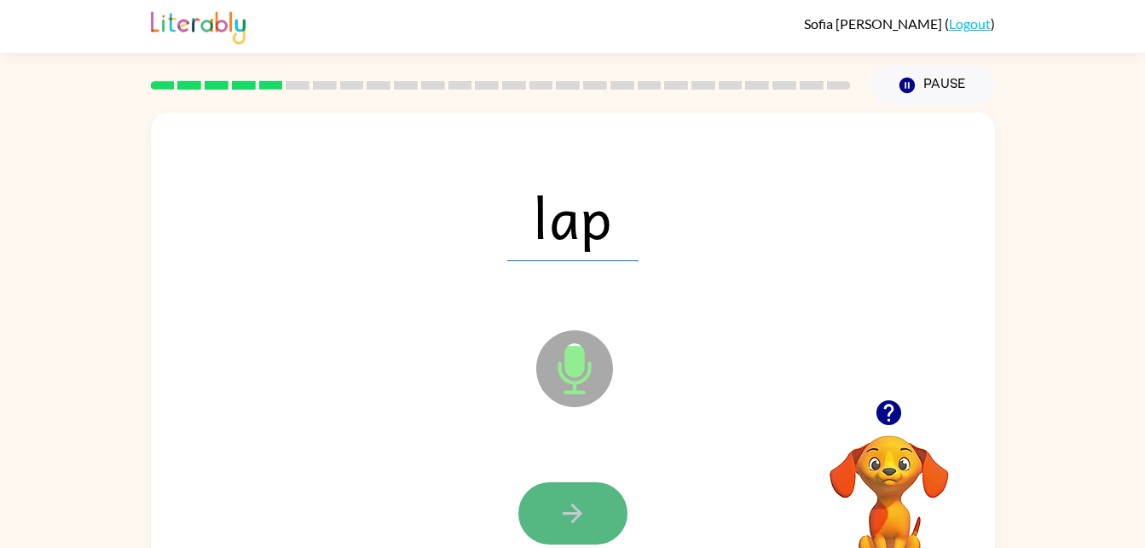
click at [568, 524] on icon "button" at bounding box center [573, 513] width 30 height 30
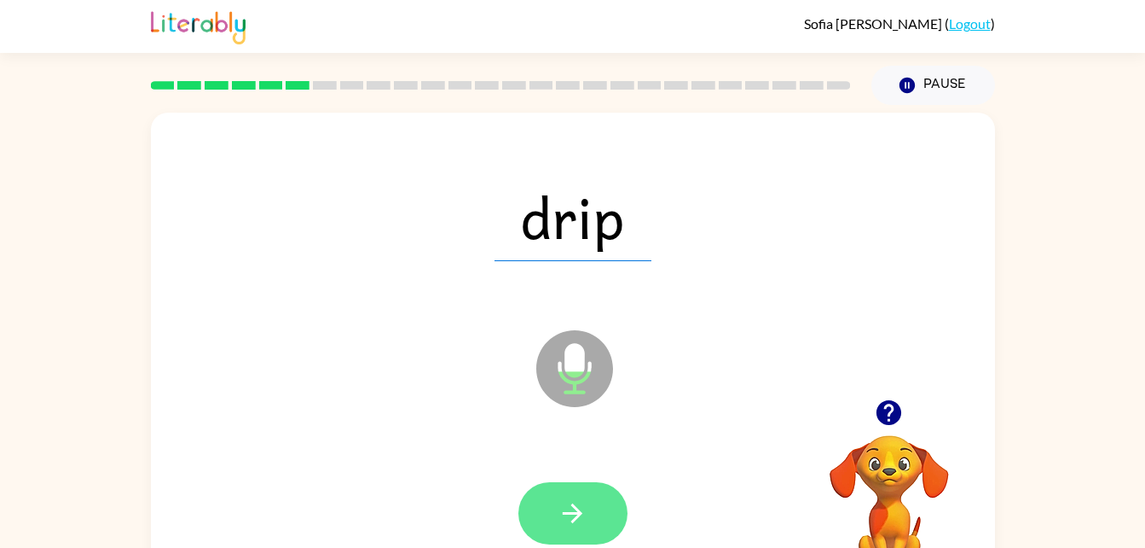
click at [582, 505] on icon "button" at bounding box center [573, 513] width 30 height 30
click at [596, 487] on button "button" at bounding box center [573, 513] width 109 height 62
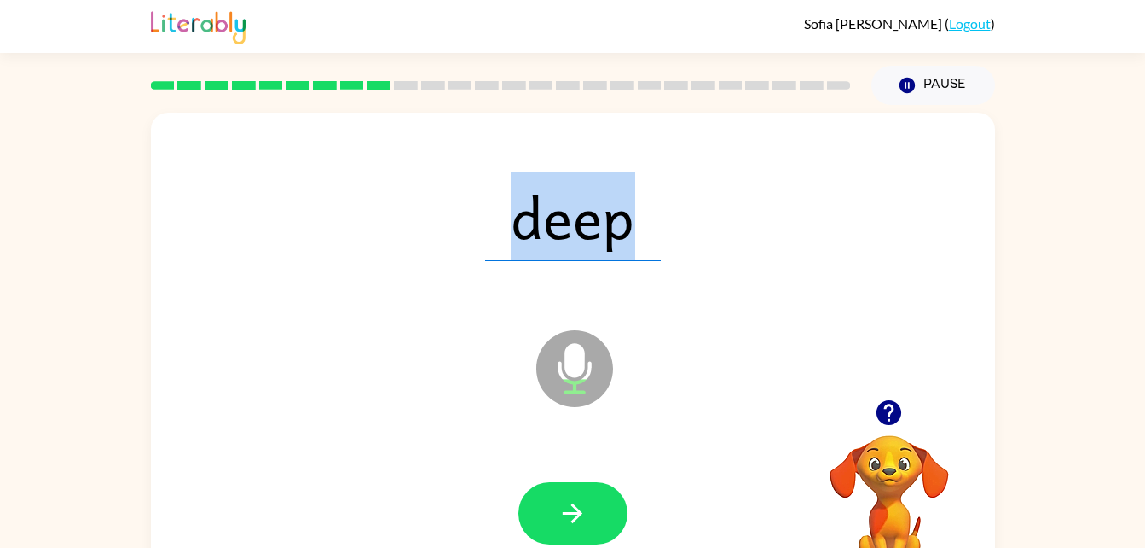
scroll to position [52, 0]
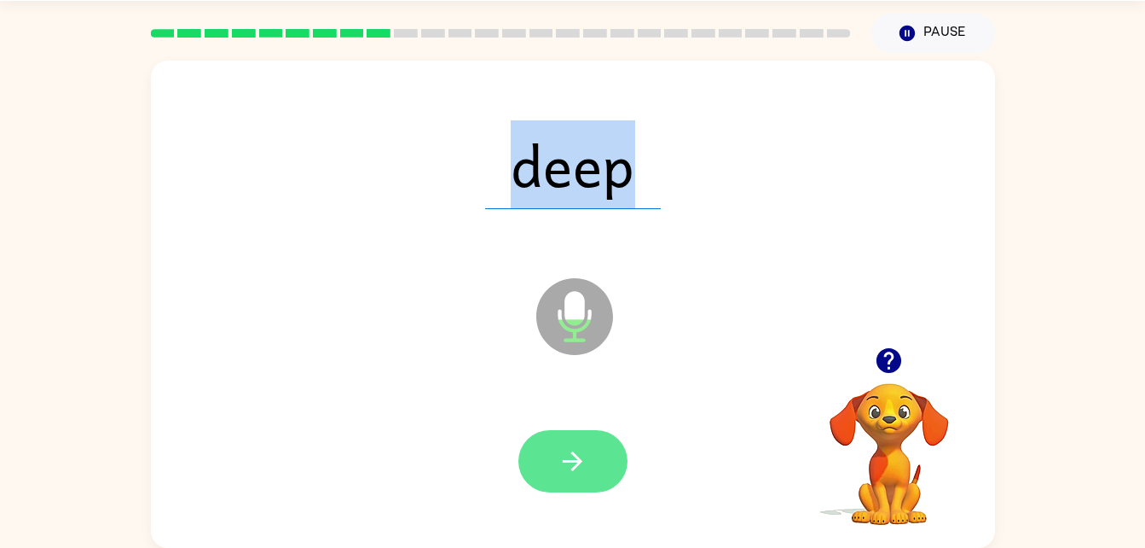
drag, startPoint x: 628, startPoint y: 461, endPoint x: 580, endPoint y: 454, distance: 48.2
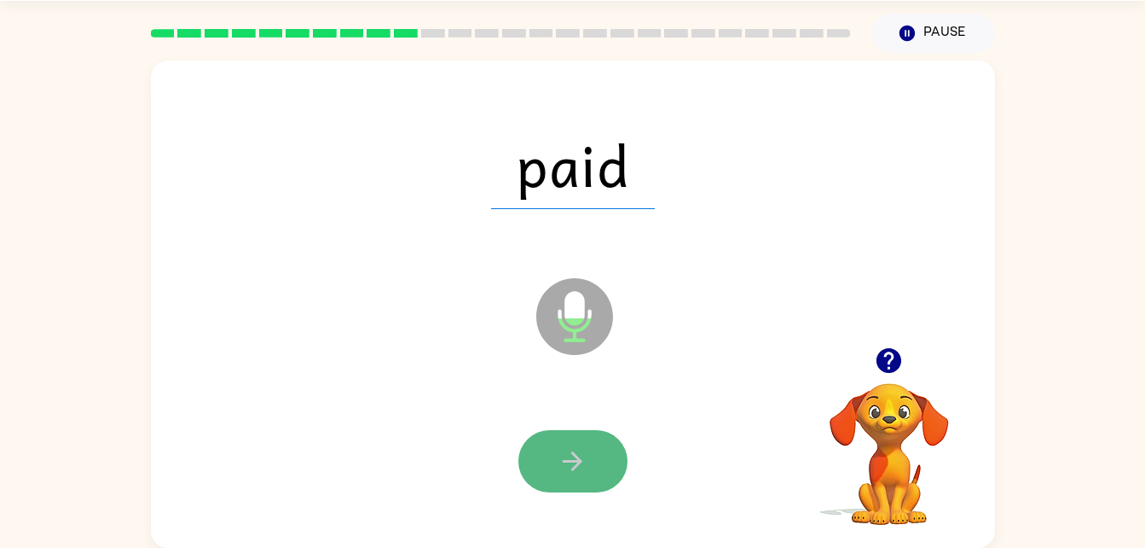
drag, startPoint x: 573, startPoint y: 444, endPoint x: 569, endPoint y: 464, distance: 20.1
click at [569, 464] on icon "button" at bounding box center [573, 461] width 30 height 30
click at [569, 464] on div at bounding box center [573, 461] width 109 height 62
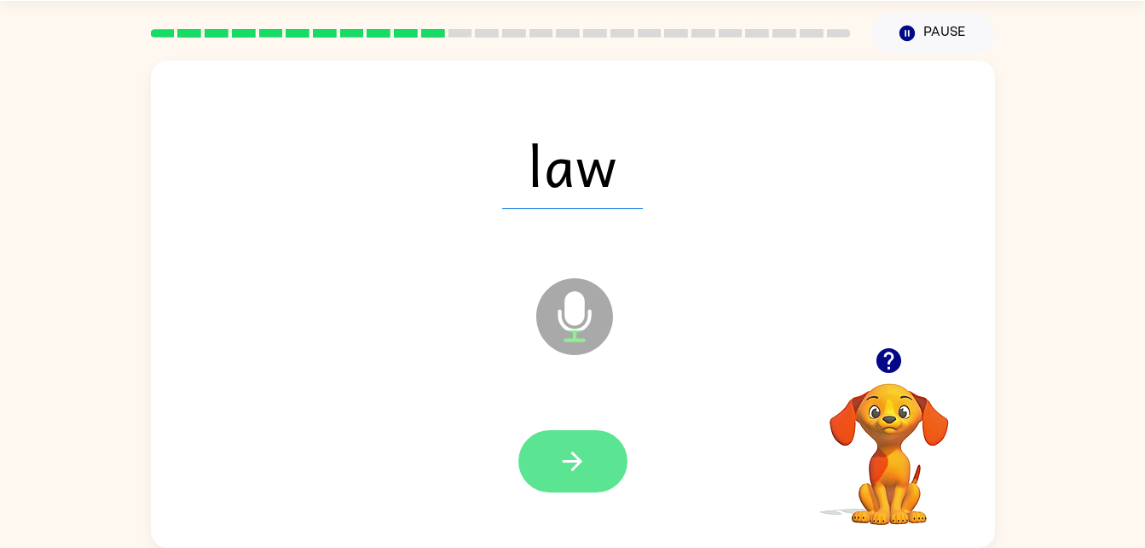
click at [577, 449] on icon "button" at bounding box center [573, 461] width 30 height 30
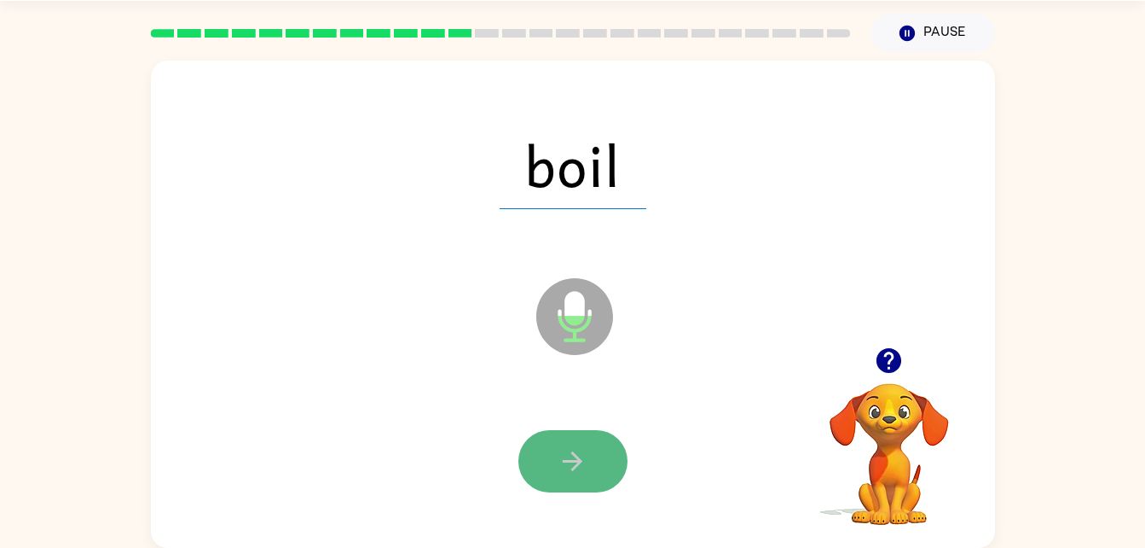
click at [600, 455] on button "button" at bounding box center [573, 461] width 109 height 62
click at [613, 440] on button "button" at bounding box center [573, 461] width 109 height 62
click at [624, 467] on button "button" at bounding box center [573, 461] width 109 height 62
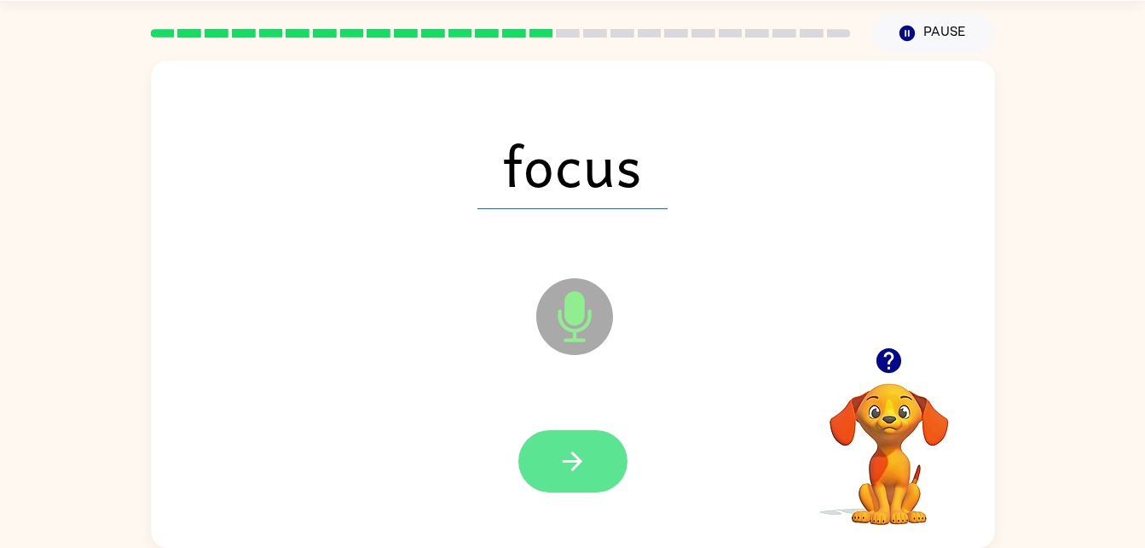
click at [583, 457] on icon "button" at bounding box center [573, 461] width 30 height 30
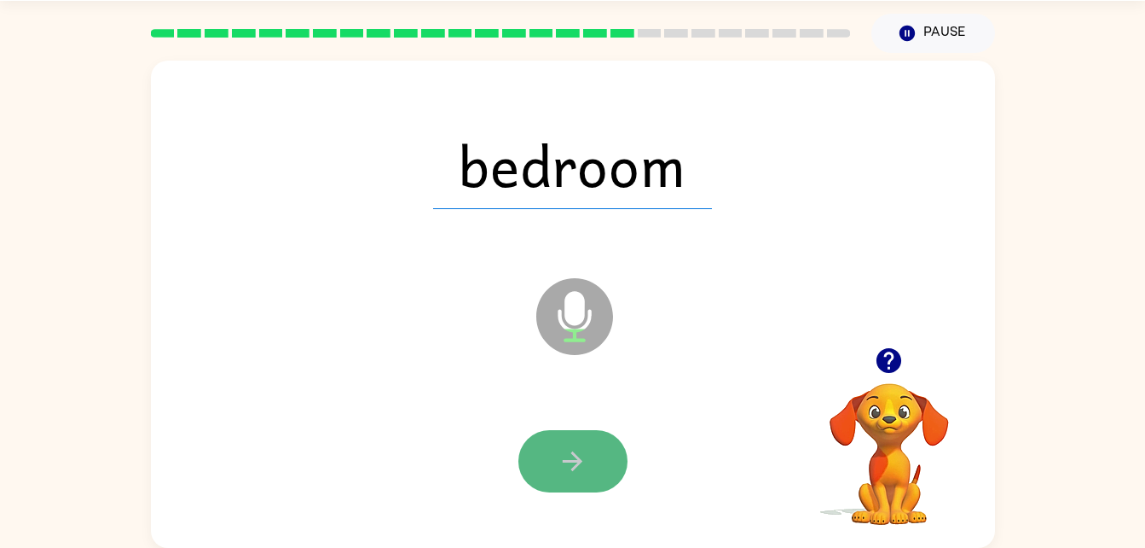
click at [604, 443] on button "button" at bounding box center [573, 461] width 109 height 62
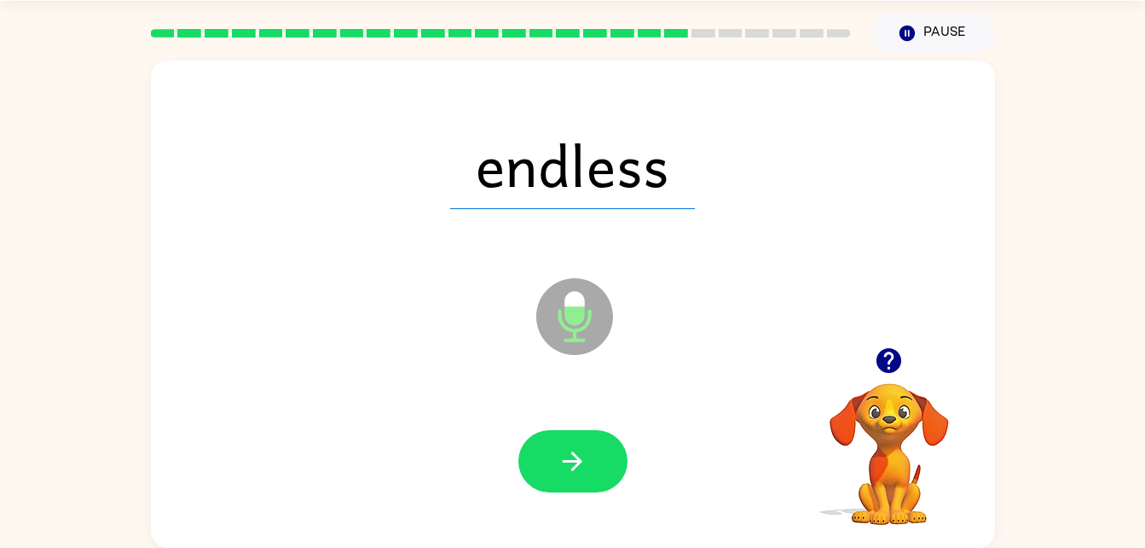
scroll to position [0, 0]
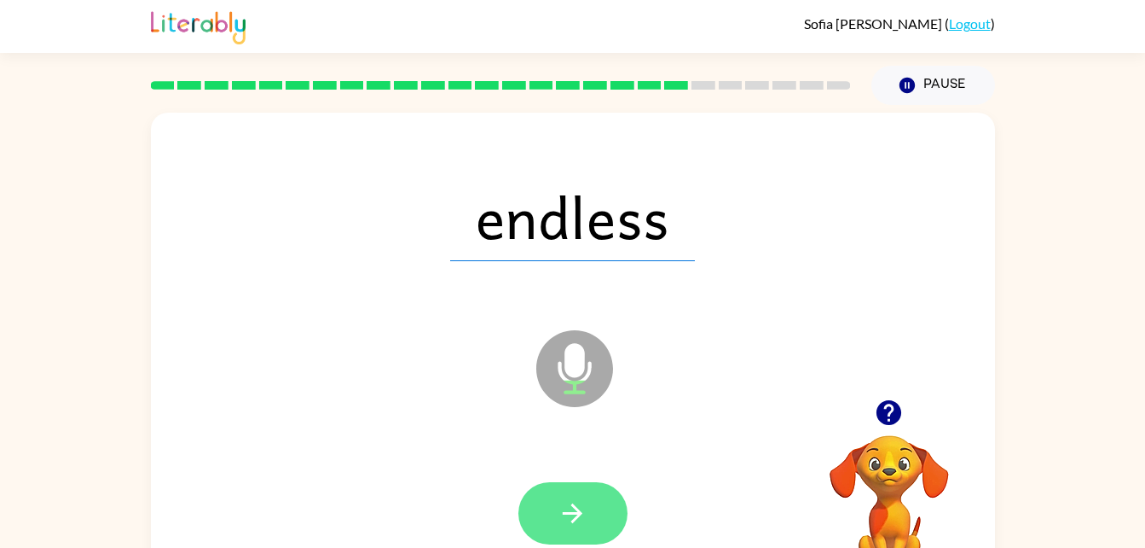
click at [604, 502] on button "button" at bounding box center [573, 513] width 109 height 62
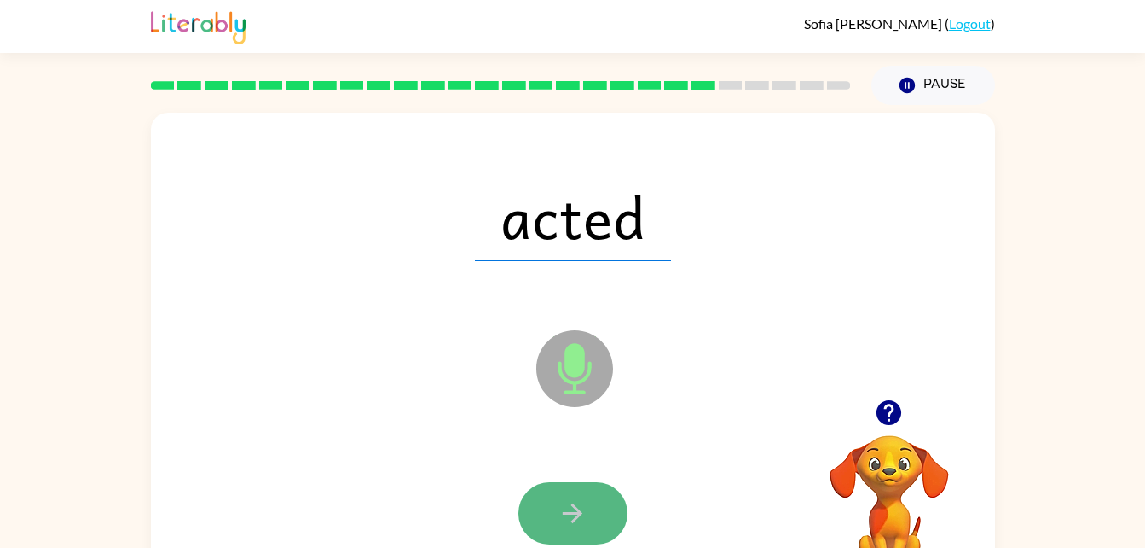
click at [569, 515] on icon "button" at bounding box center [573, 513] width 30 height 30
click at [586, 513] on icon "button" at bounding box center [573, 513] width 30 height 30
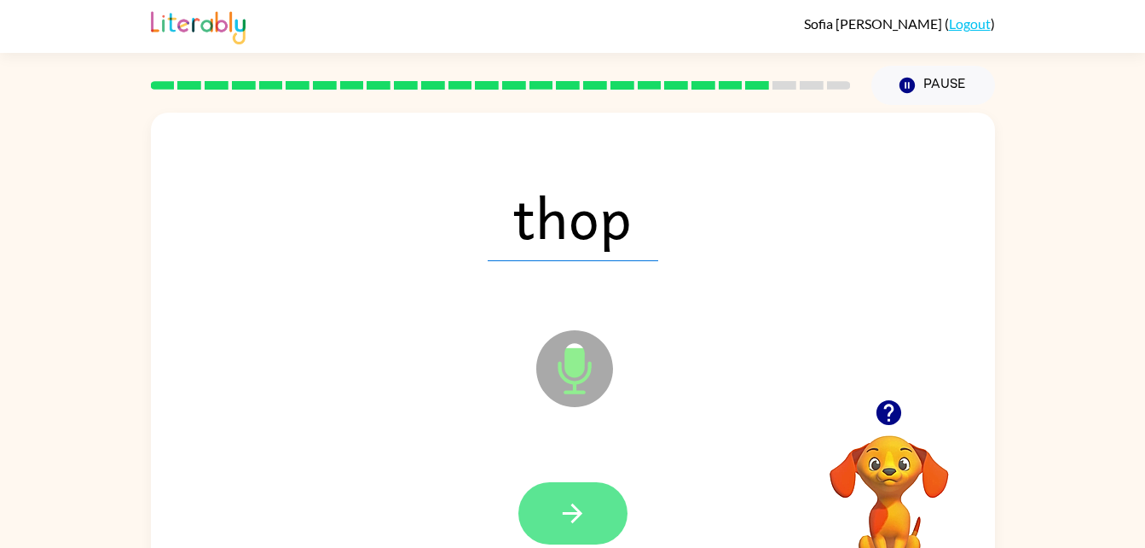
click at [557, 488] on button "button" at bounding box center [573, 513] width 109 height 62
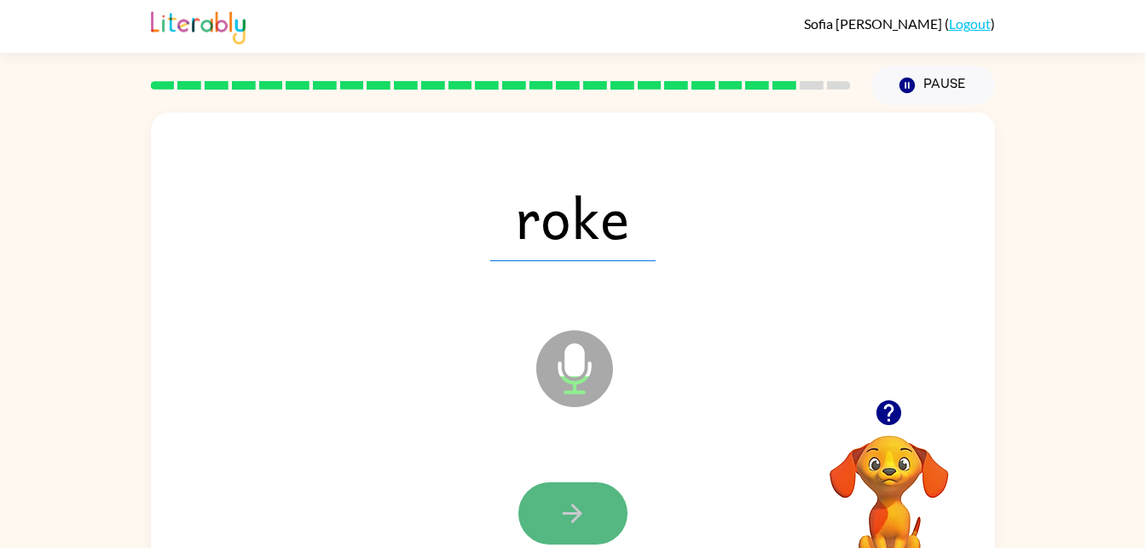
click at [571, 525] on icon "button" at bounding box center [573, 513] width 30 height 30
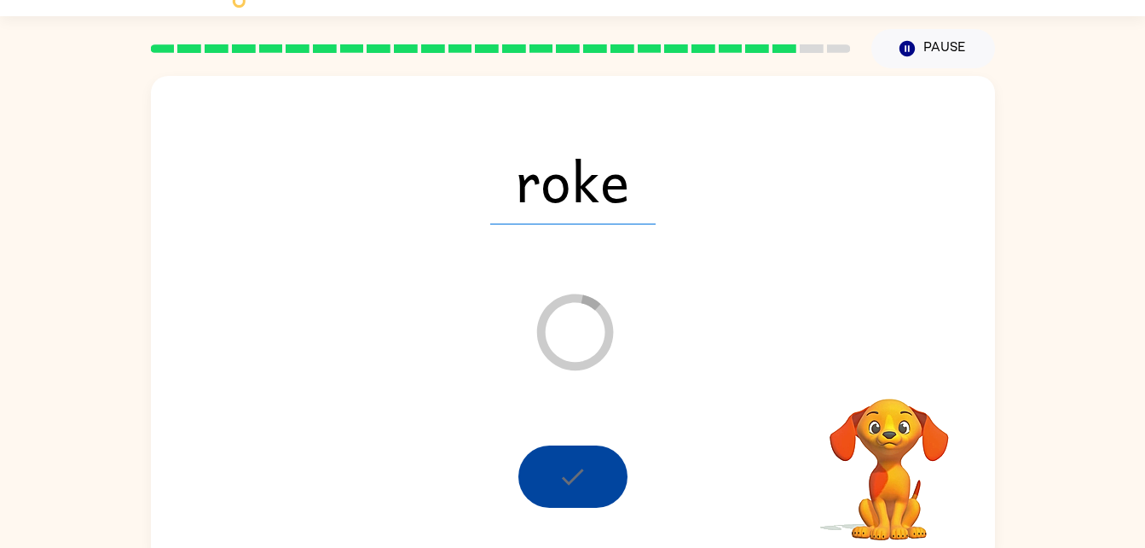
scroll to position [38, 0]
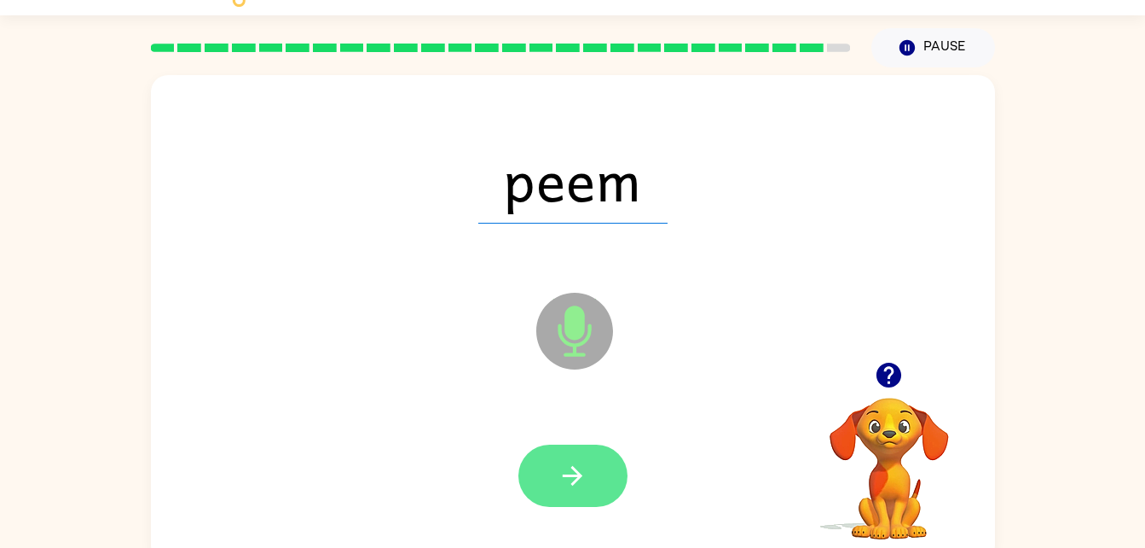
drag, startPoint x: 611, startPoint y: 433, endPoint x: 619, endPoint y: 470, distance: 37.5
click at [619, 476] on div at bounding box center [573, 476] width 810 height 140
click at [558, 479] on icon "button" at bounding box center [573, 476] width 30 height 30
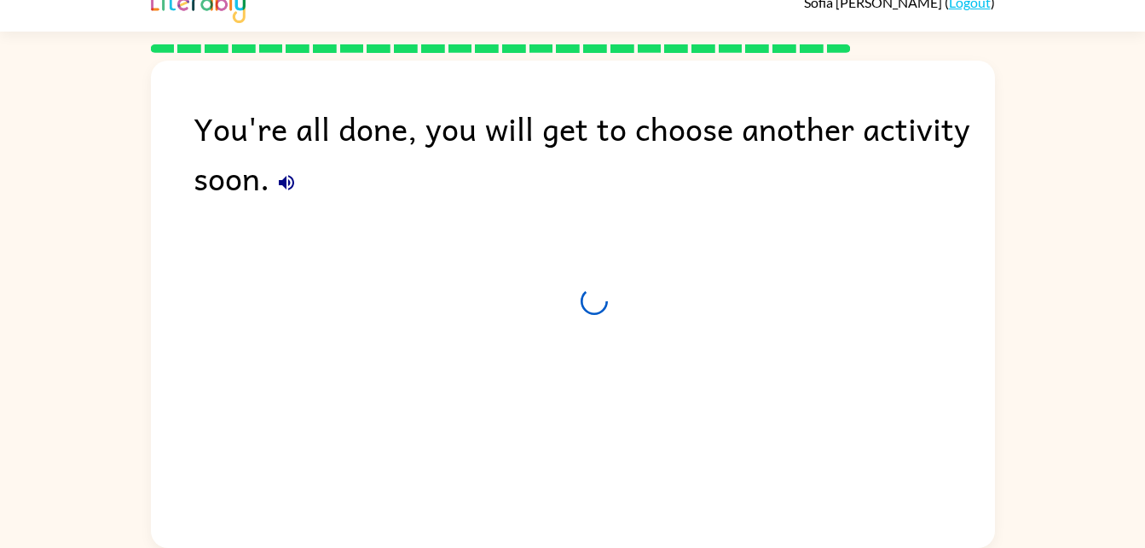
scroll to position [21, 0]
